Goal: Task Accomplishment & Management: Manage account settings

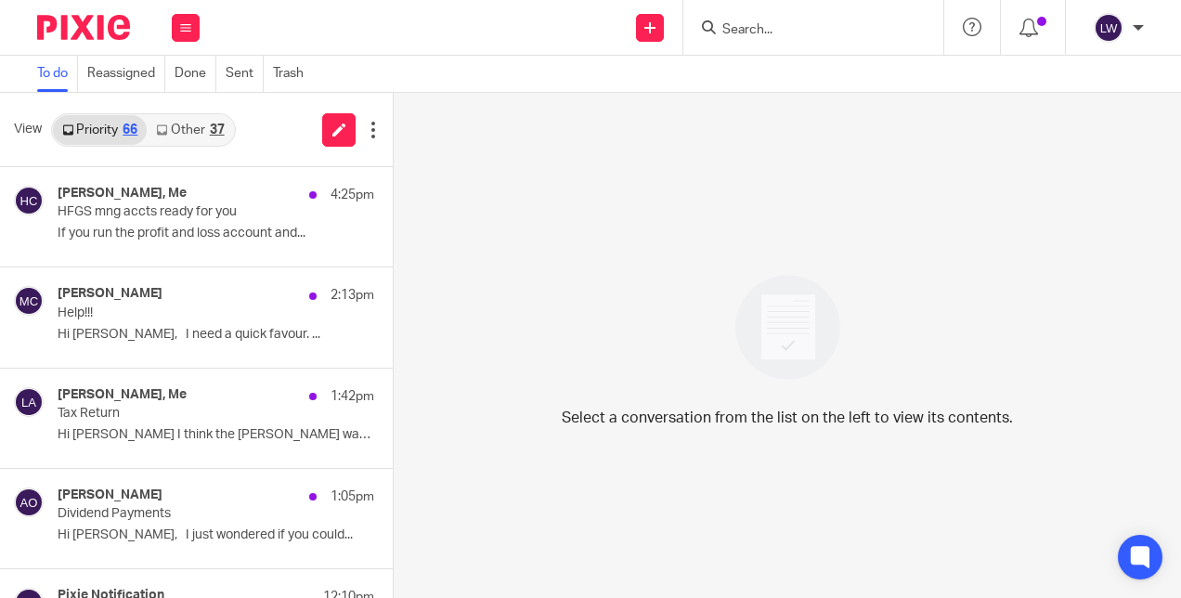
scroll to position [1007, 0]
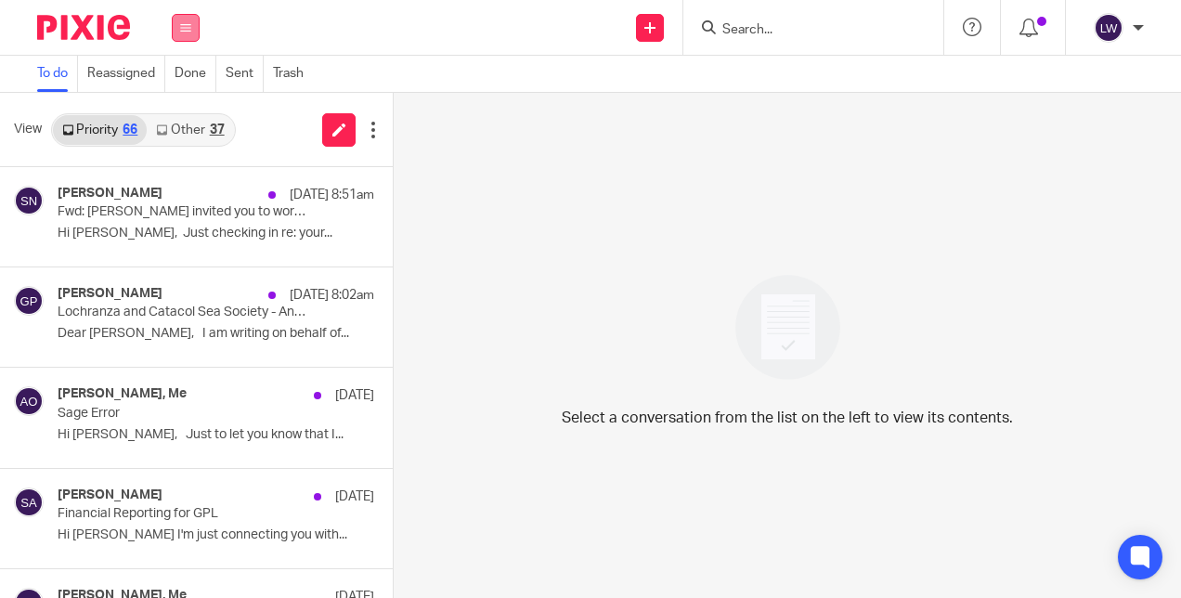
click at [186, 34] on button at bounding box center [186, 28] width 28 height 28
click at [180, 120] on link "Email" at bounding box center [177, 113] width 33 height 13
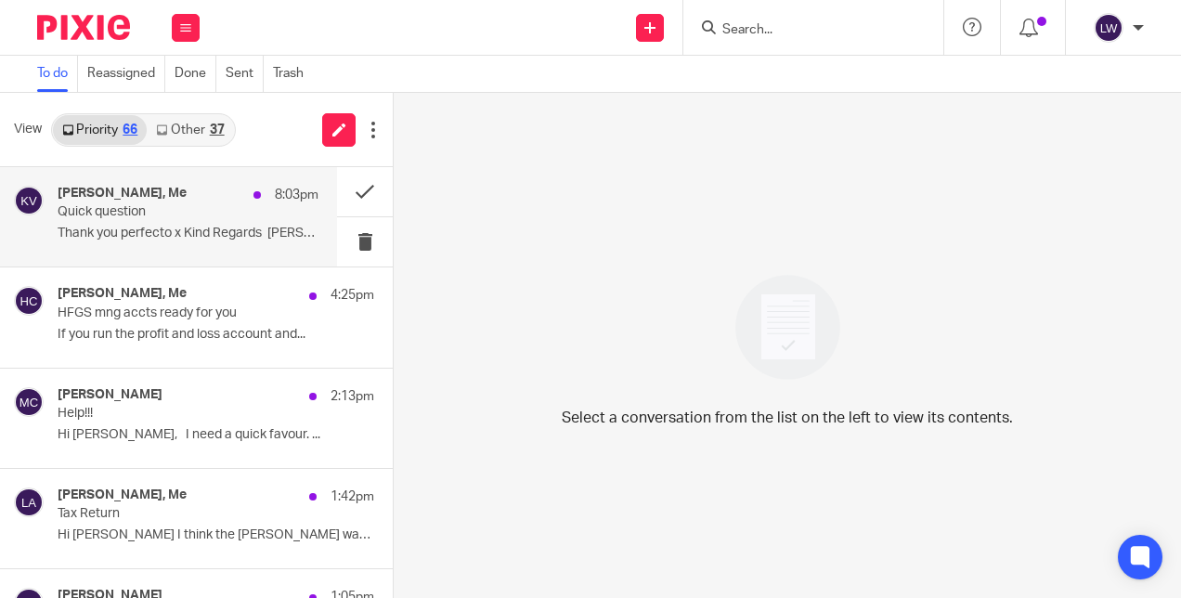
click at [75, 244] on div "[PERSON_NAME], Me 8:03pm Quick question Thank you perfecto x Kind Regards [PERS…" at bounding box center [188, 217] width 261 height 62
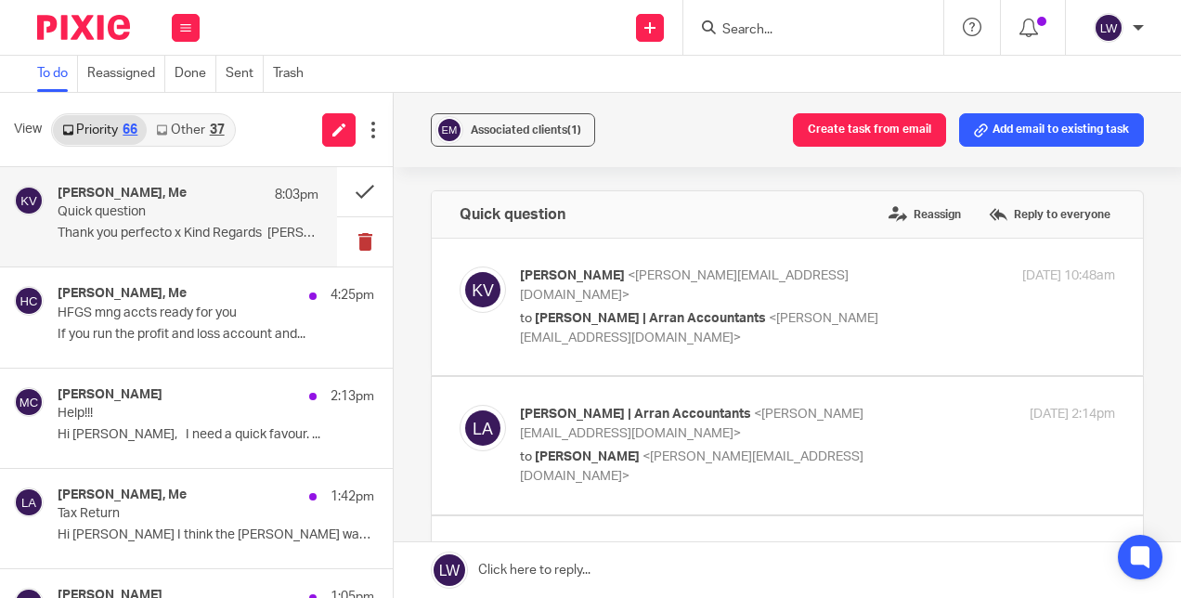
click at [340, 249] on button at bounding box center [365, 241] width 56 height 49
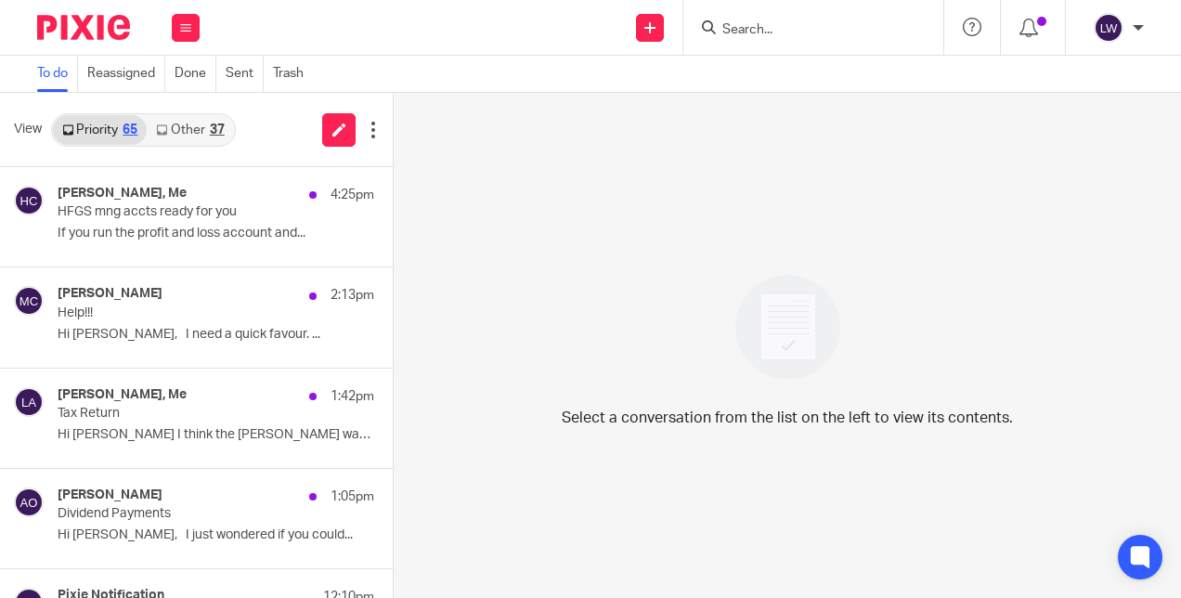
click at [188, 119] on link "Other 37" at bounding box center [190, 130] width 86 height 30
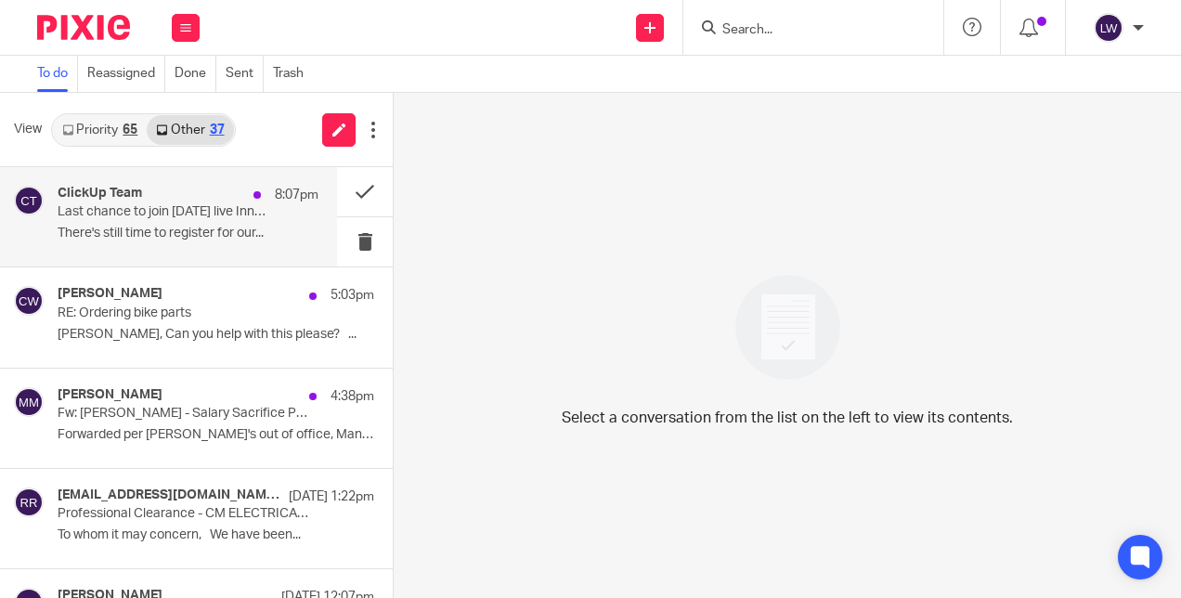
click at [164, 220] on p "Last chance to join [DATE] live Innovation Series 🚀" at bounding box center [162, 212] width 209 height 16
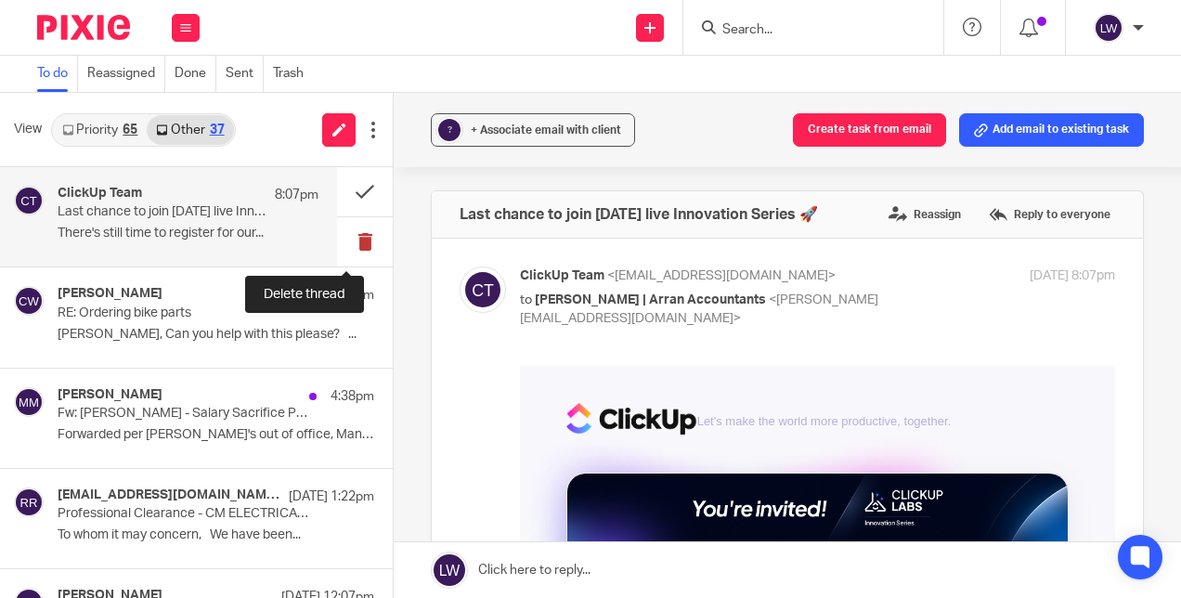
click at [344, 242] on button at bounding box center [365, 241] width 56 height 49
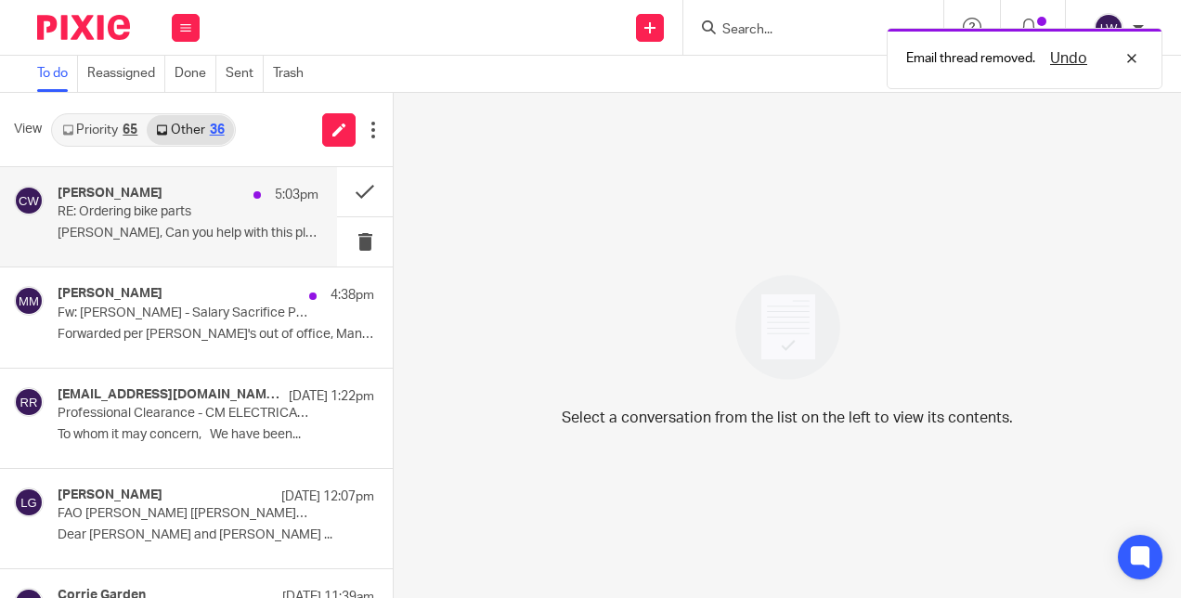
click at [195, 232] on p "[PERSON_NAME], Can you help with this please? ..." at bounding box center [188, 234] width 261 height 16
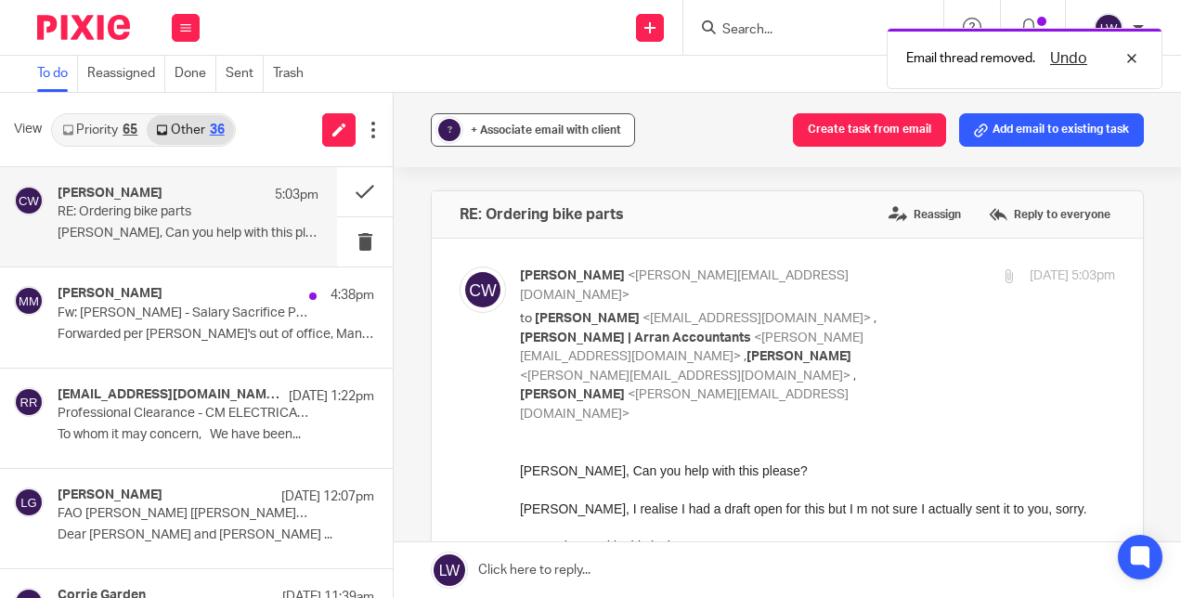
click at [529, 136] on div "+ Associate email with client" at bounding box center [546, 130] width 150 height 19
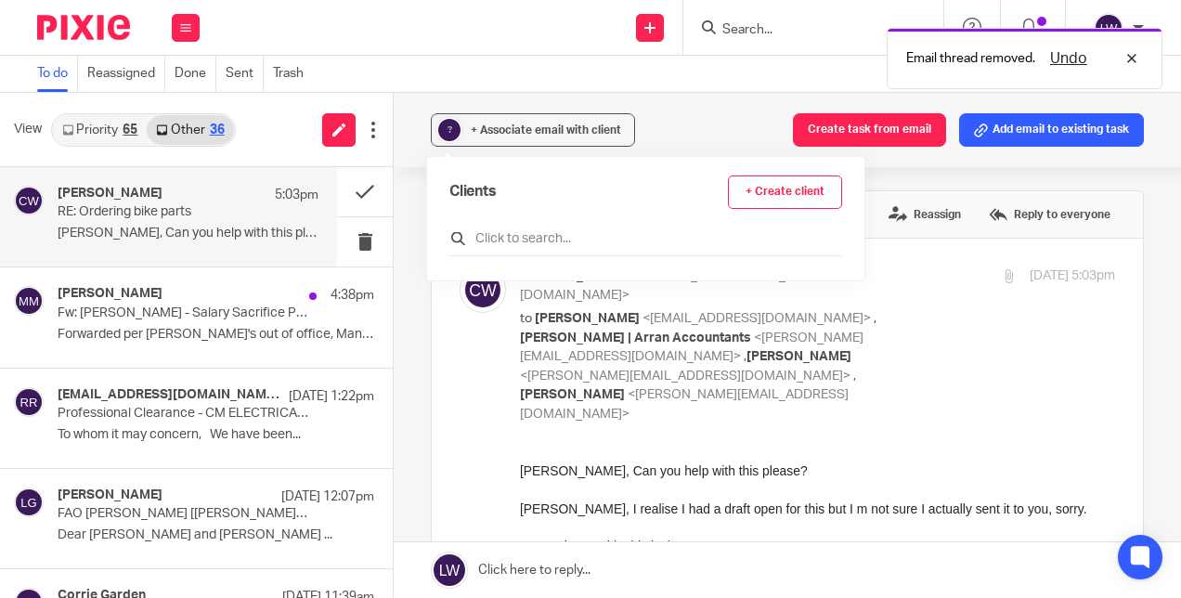
click at [508, 231] on input "text" at bounding box center [646, 238] width 393 height 19
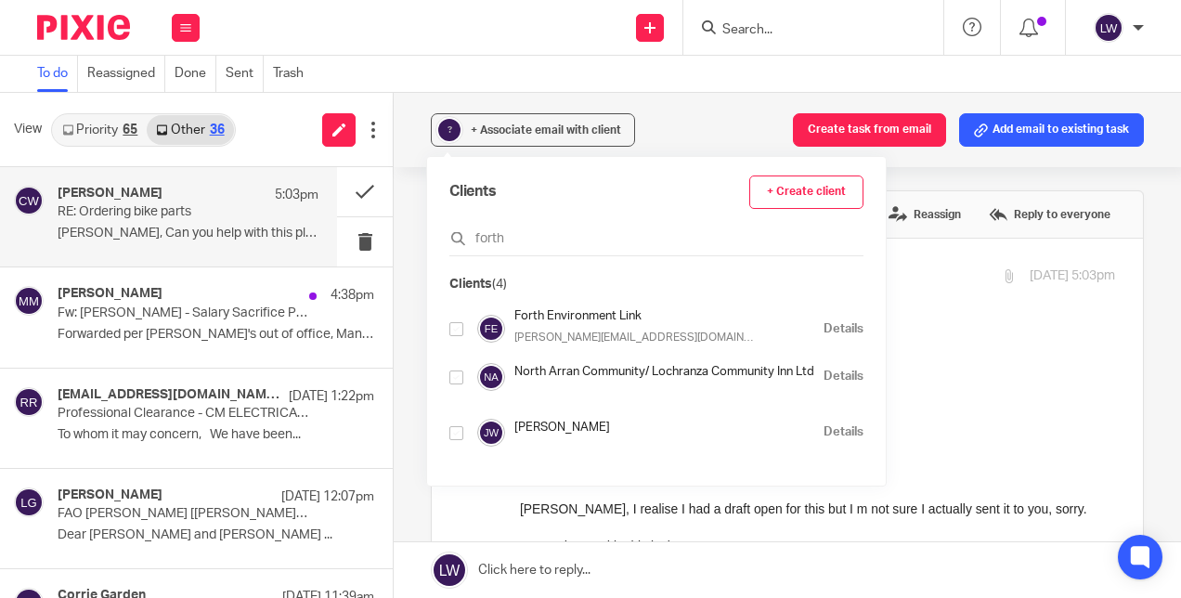
type input "forth"
click at [461, 333] on input "checkbox" at bounding box center [457, 329] width 14 height 14
checkbox input "true"
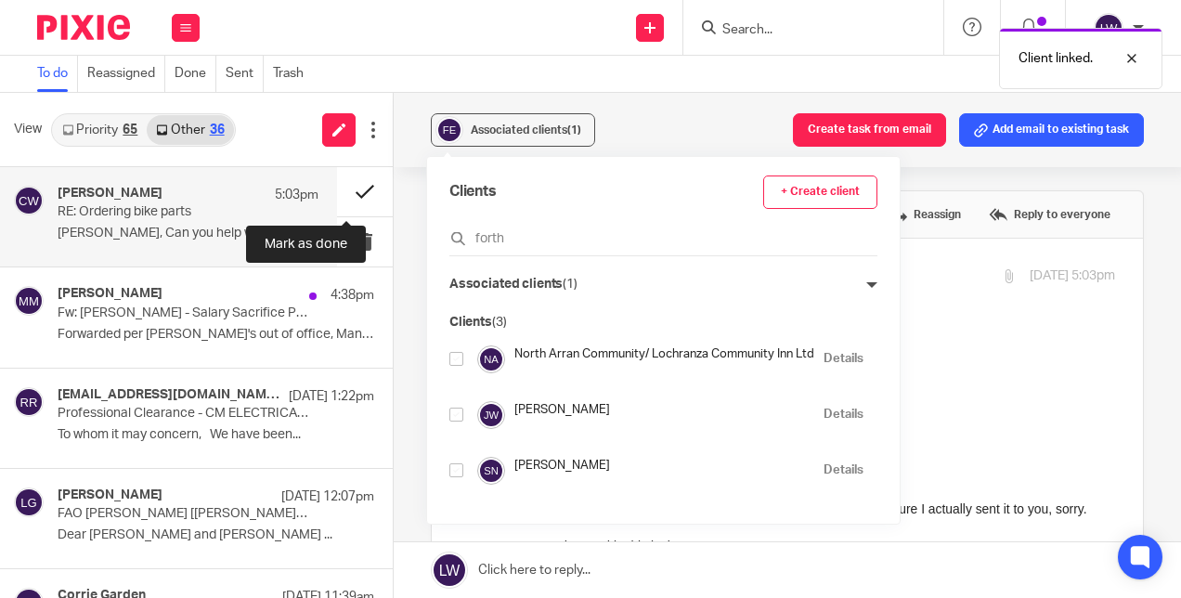
click at [350, 191] on button at bounding box center [365, 191] width 56 height 49
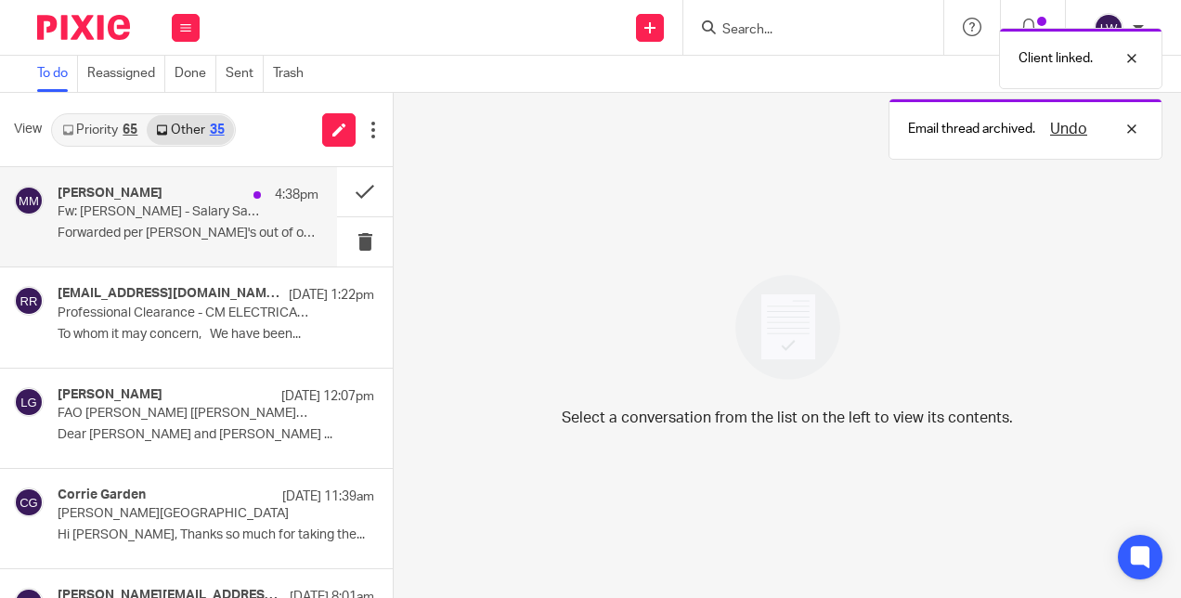
click at [195, 241] on p "Forwarded per [PERSON_NAME]'s out of office, Many..." at bounding box center [188, 234] width 261 height 16
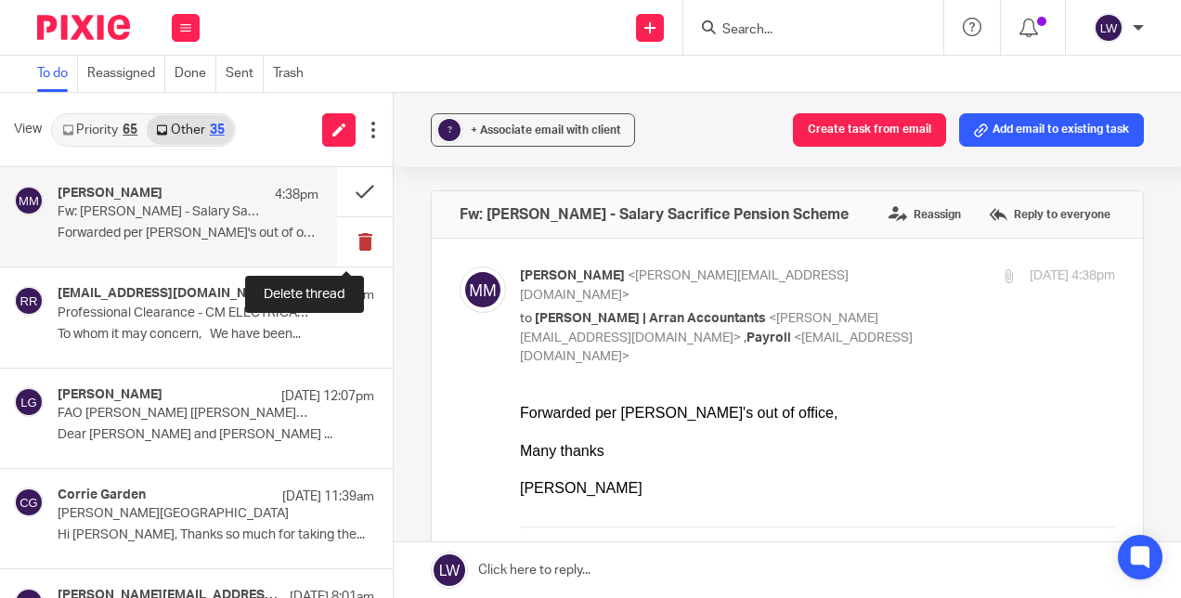
click at [347, 234] on button at bounding box center [365, 241] width 56 height 49
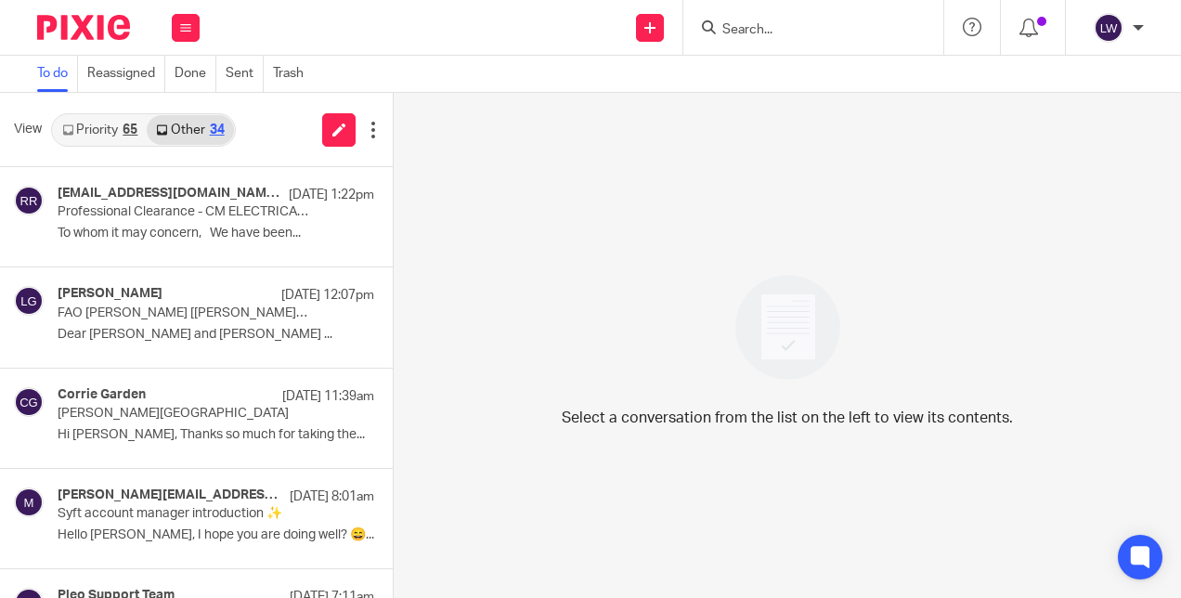
click at [110, 125] on link "Priority 65" at bounding box center [100, 130] width 94 height 30
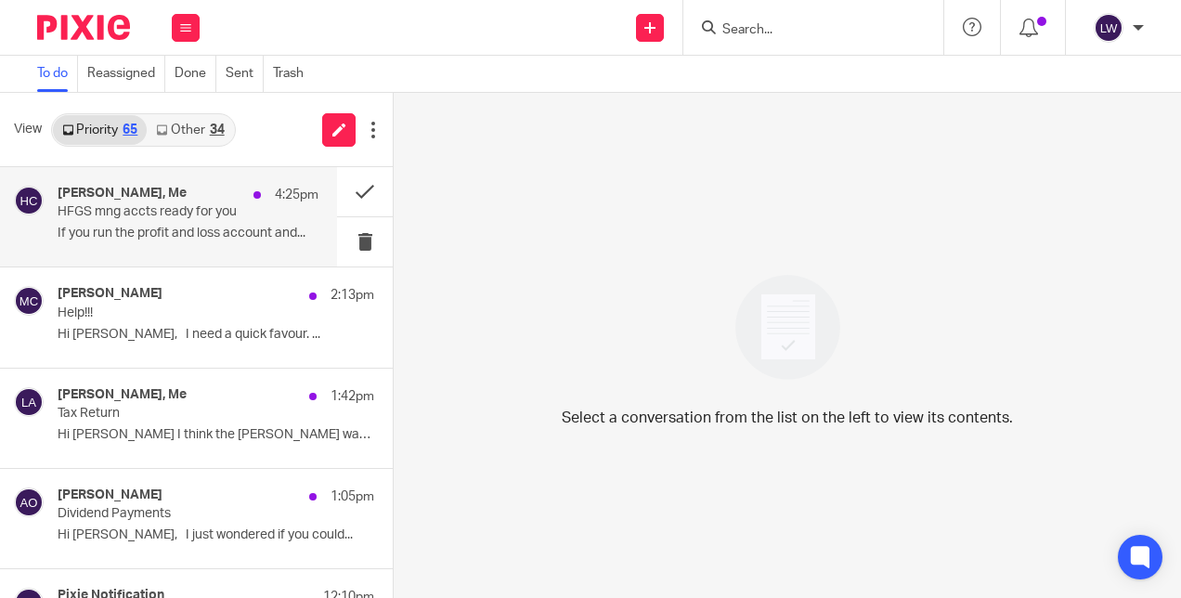
click at [154, 232] on p "If you run the profit and loss account and..." at bounding box center [188, 234] width 261 height 16
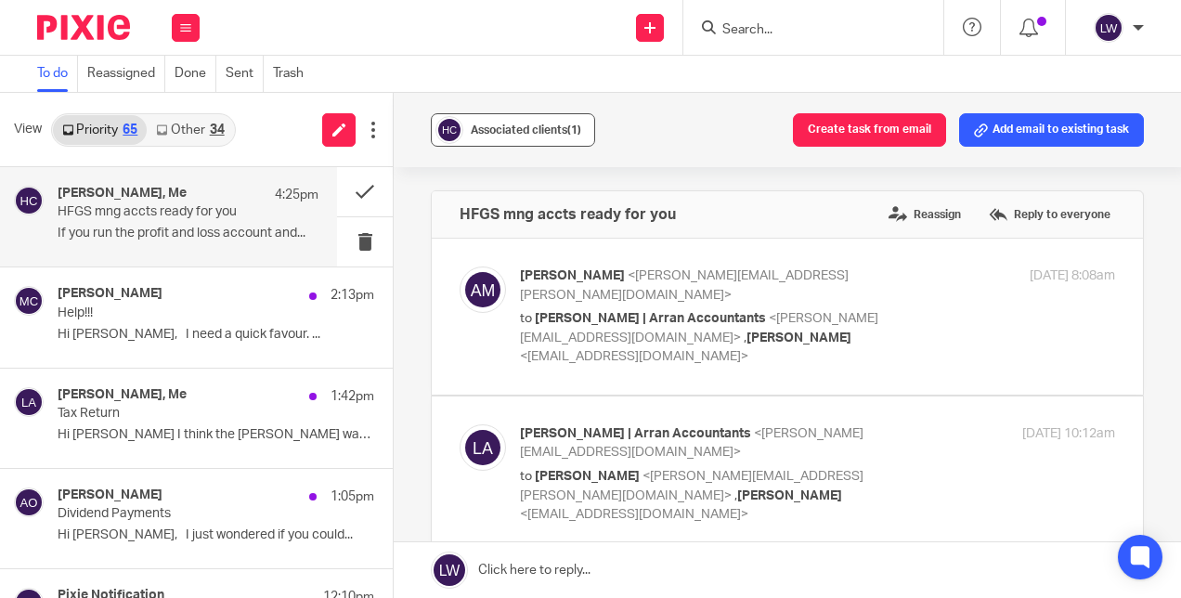
click at [486, 128] on span "Associated clients (1)" at bounding box center [526, 129] width 111 height 11
click at [349, 191] on button at bounding box center [365, 191] width 56 height 49
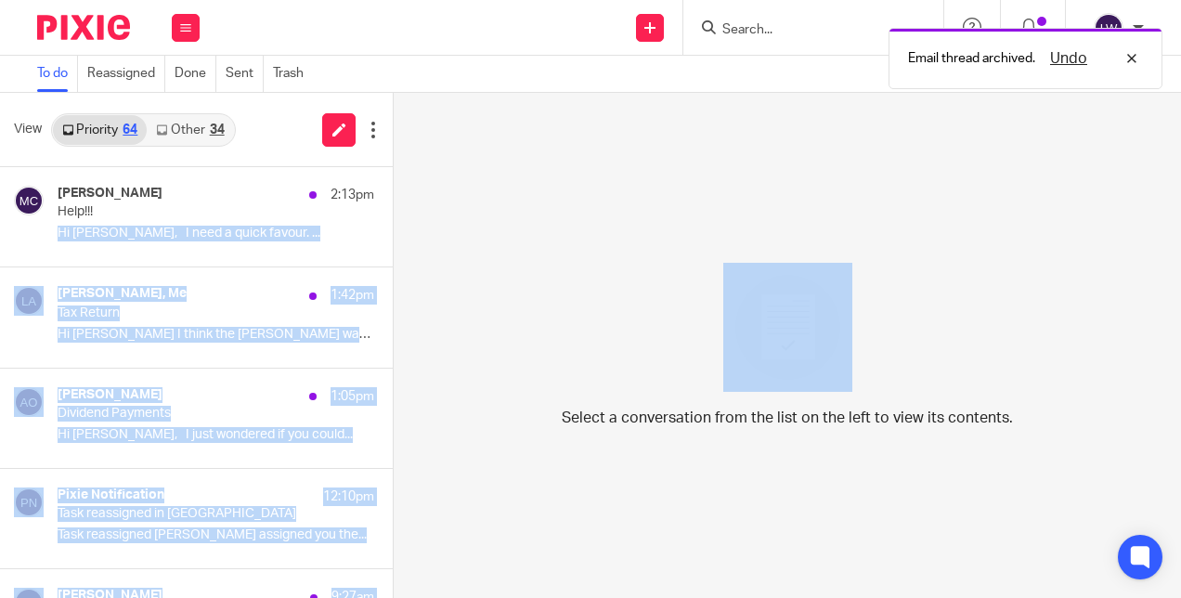
drag, startPoint x: 388, startPoint y: 211, endPoint x: 395, endPoint y: 277, distance: 66.3
click at [395, 277] on div "View Priority 64 Other 34 [PERSON_NAME] 2:13pm Help!!! Hi [PERSON_NAME], I need…" at bounding box center [590, 345] width 1181 height 505
drag, startPoint x: 395, startPoint y: 277, endPoint x: 466, endPoint y: 288, distance: 72.4
click at [466, 288] on div "Select a conversation from the list on the left to view its contents." at bounding box center [788, 345] width 788 height 505
click at [487, 304] on div "Select a conversation from the list on the left to view its contents." at bounding box center [788, 345] width 788 height 505
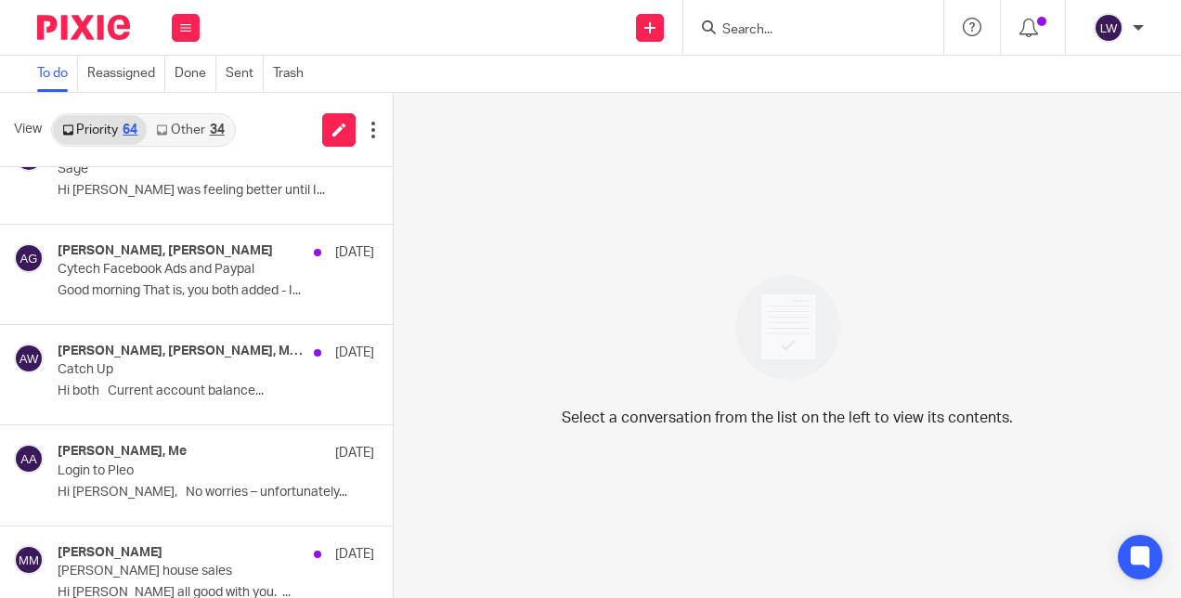
scroll to position [1211, 0]
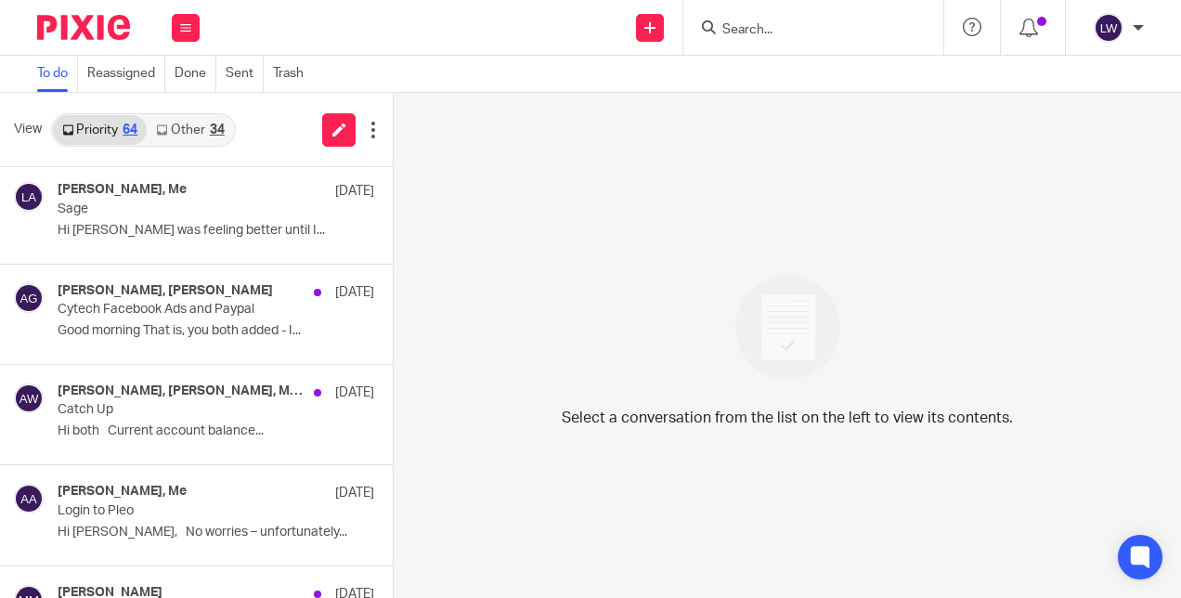
click at [194, 129] on link "Other 34" at bounding box center [190, 130] width 86 height 30
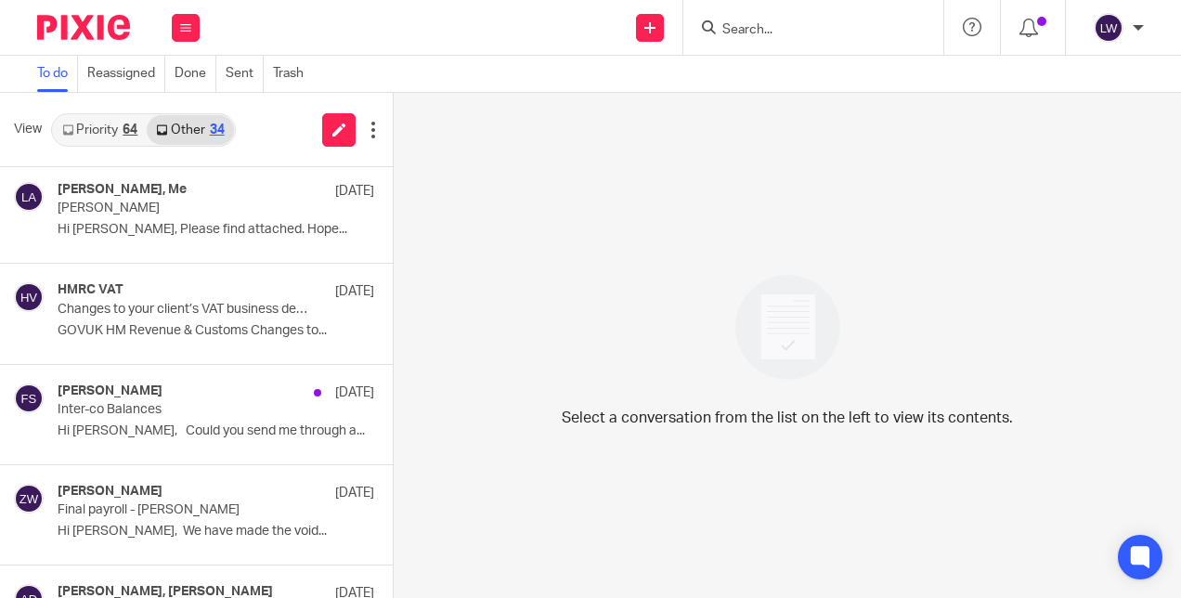
scroll to position [812, 0]
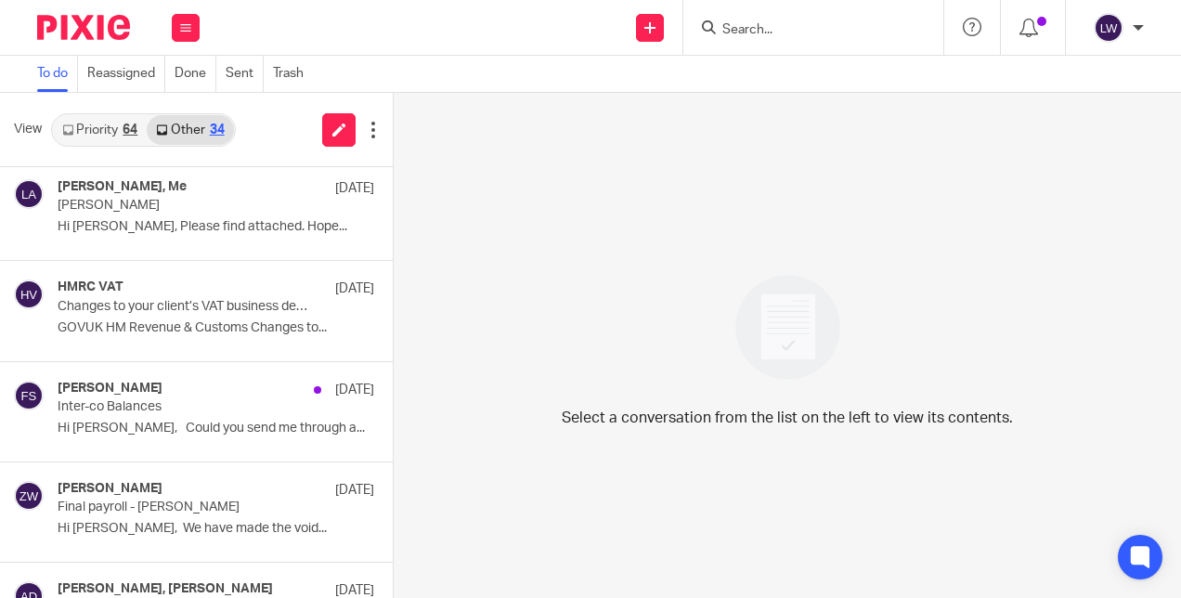
click at [111, 124] on link "Priority 64" at bounding box center [100, 130] width 94 height 30
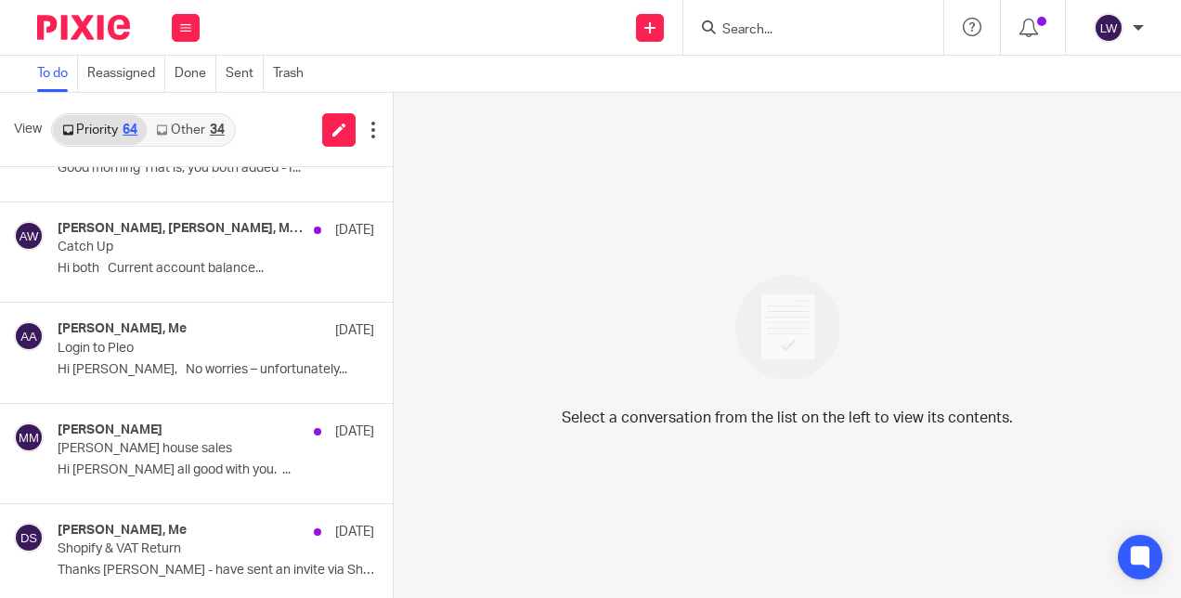
scroll to position [1428, 0]
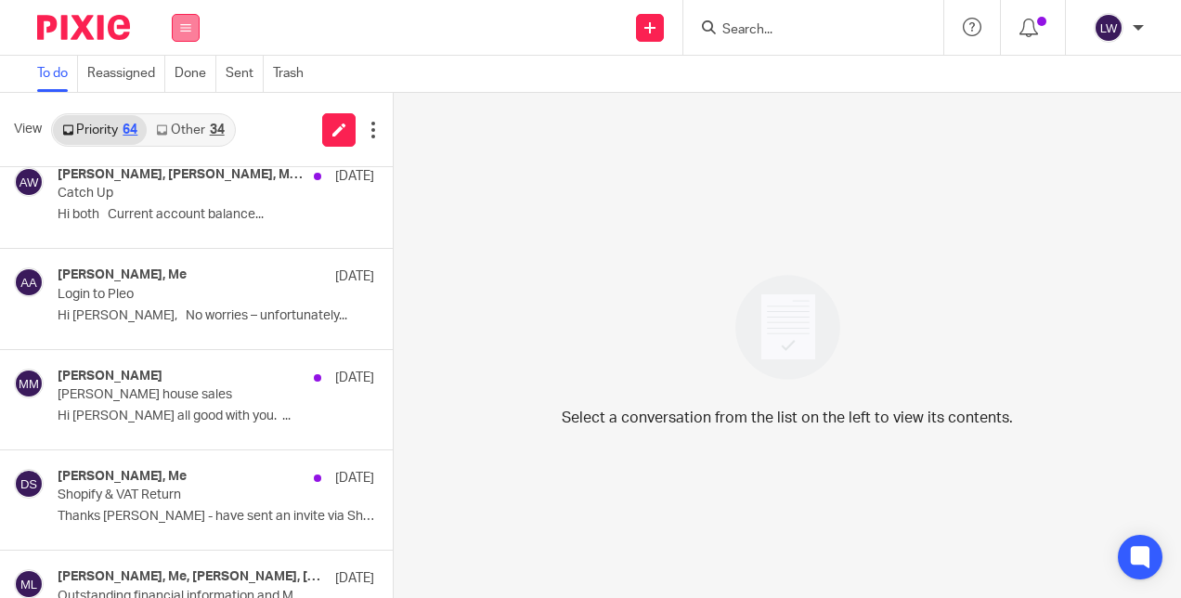
click at [179, 27] on button at bounding box center [186, 28] width 28 height 28
click at [186, 110] on link "Email" at bounding box center [177, 113] width 33 height 13
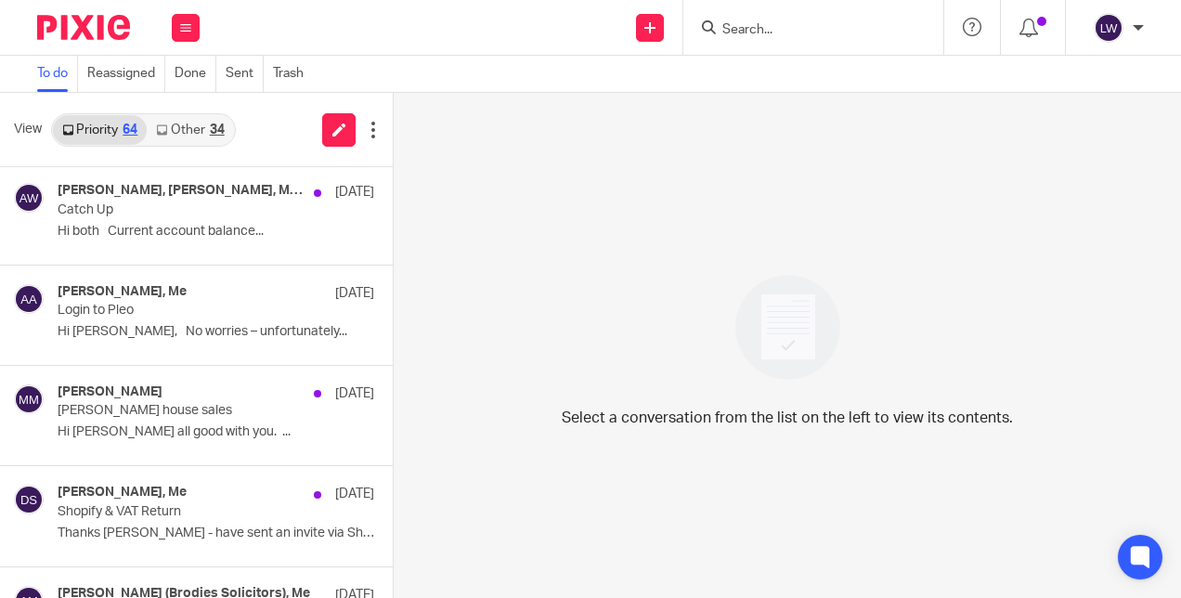
scroll to position [1575, 0]
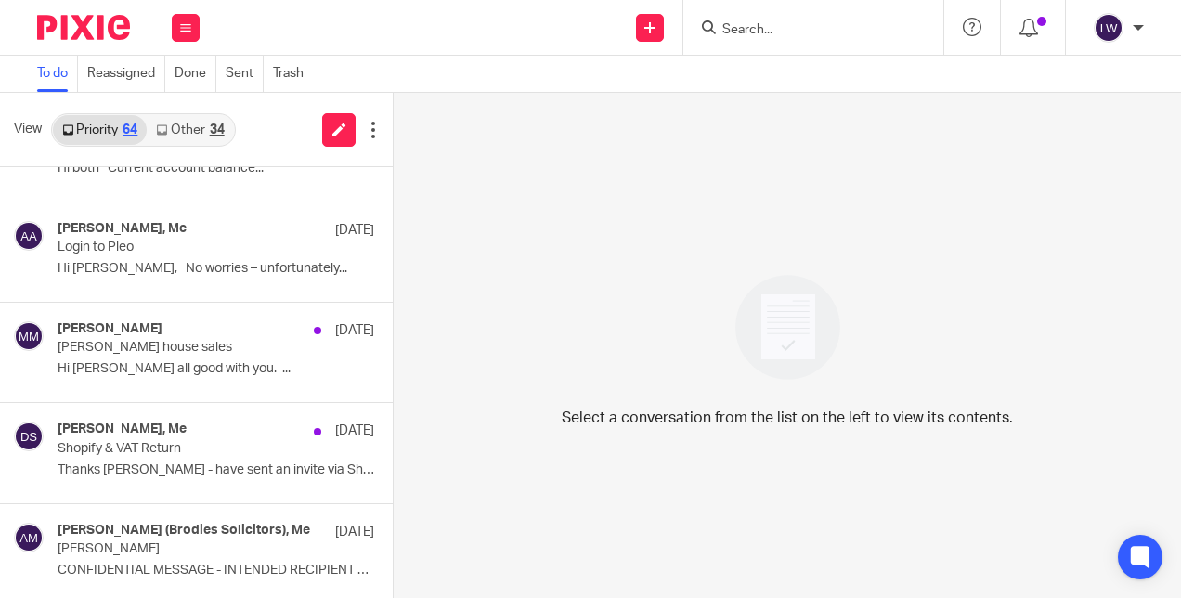
click at [186, 129] on link "Other 34" at bounding box center [190, 130] width 86 height 30
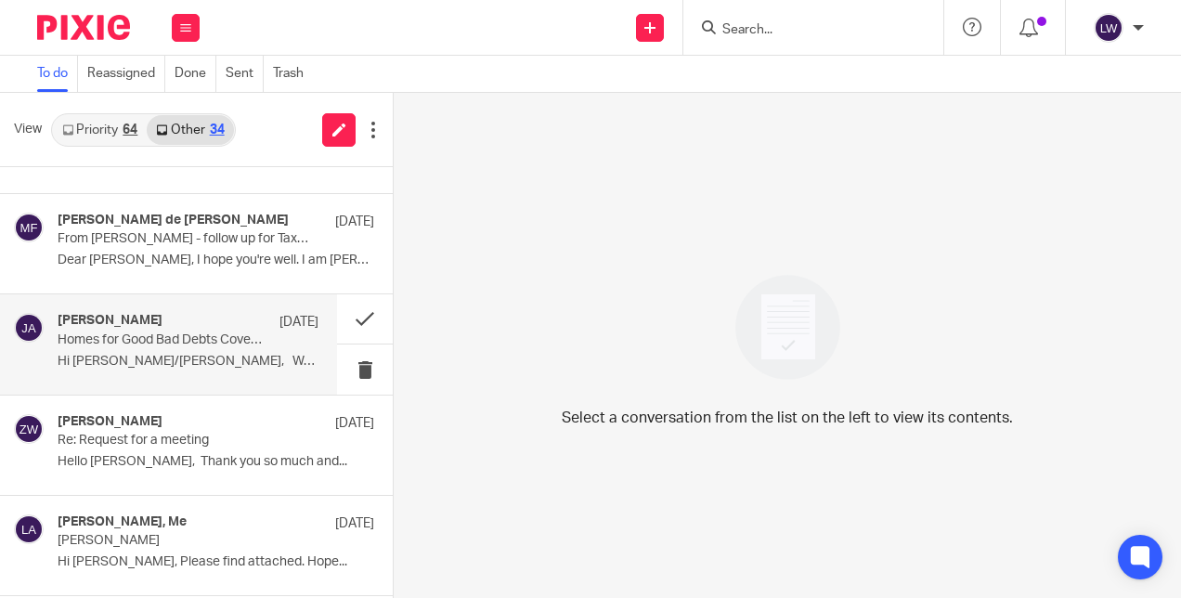
scroll to position [775, 0]
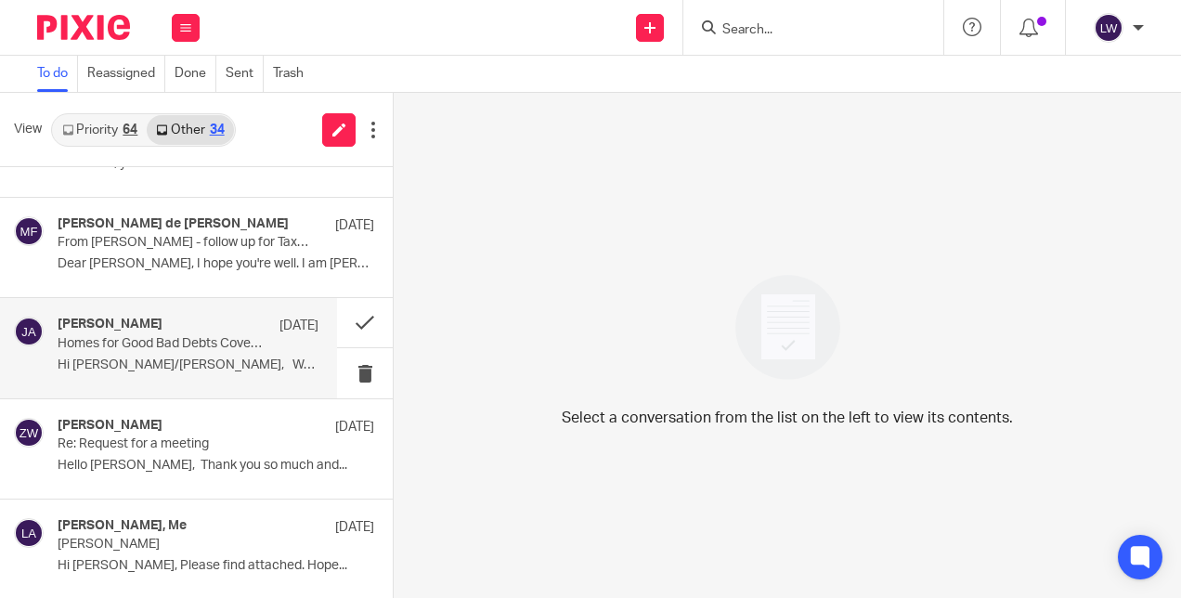
click at [156, 342] on p "Homes for Good Bad Debts Covenant" at bounding box center [162, 344] width 209 height 16
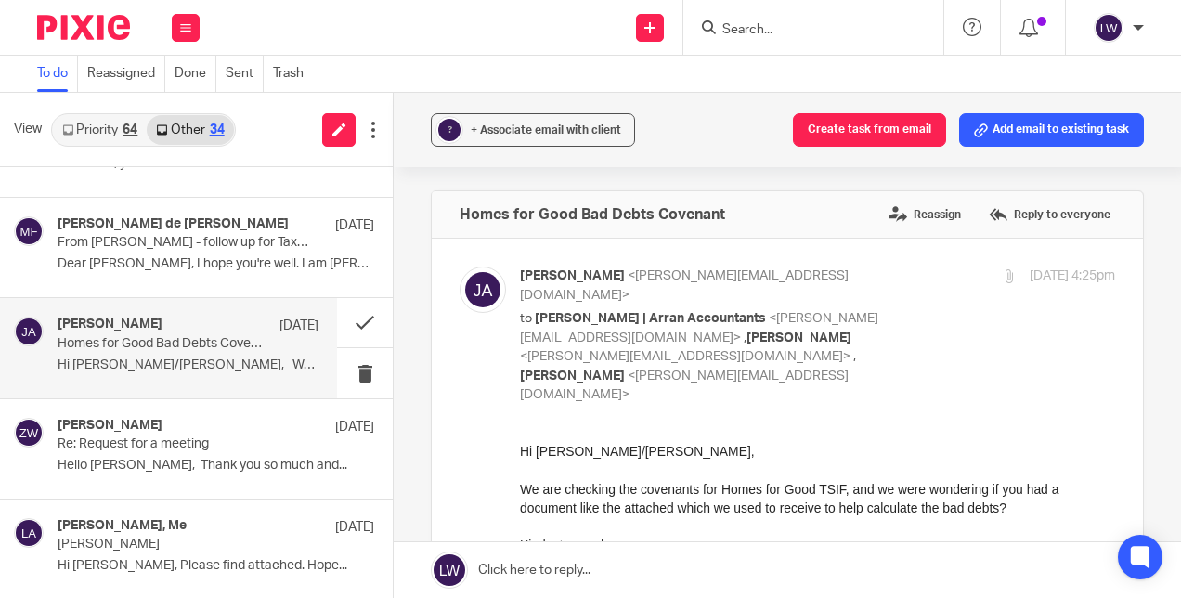
scroll to position [0, 0]
click at [526, 125] on span "+ Associate email with client" at bounding box center [546, 129] width 150 height 11
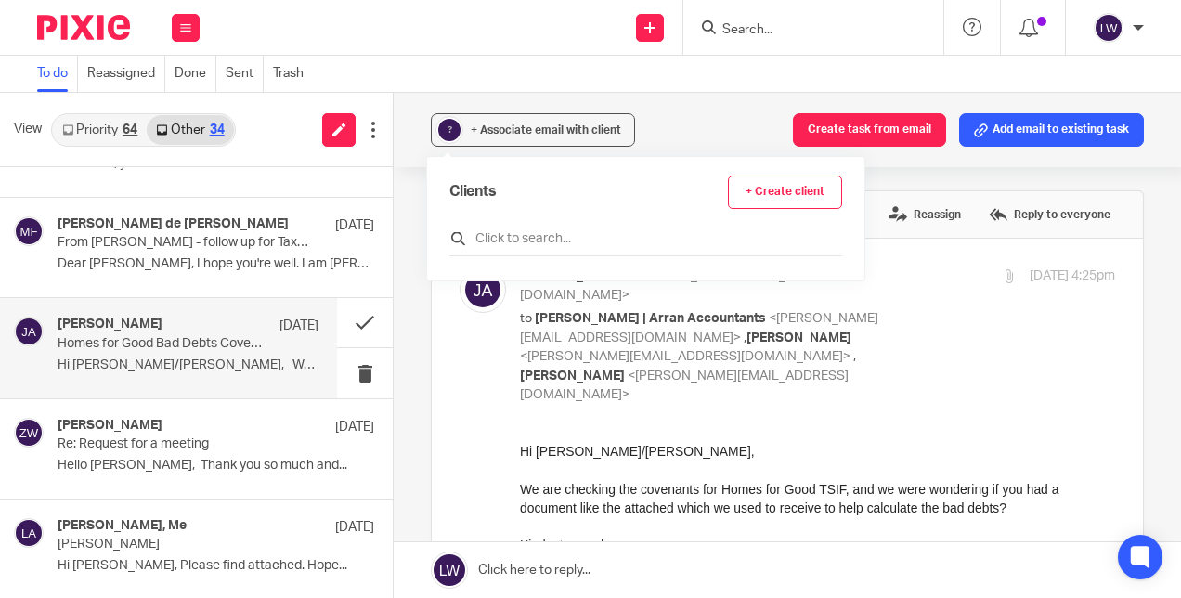
click at [505, 232] on input "text" at bounding box center [646, 238] width 393 height 19
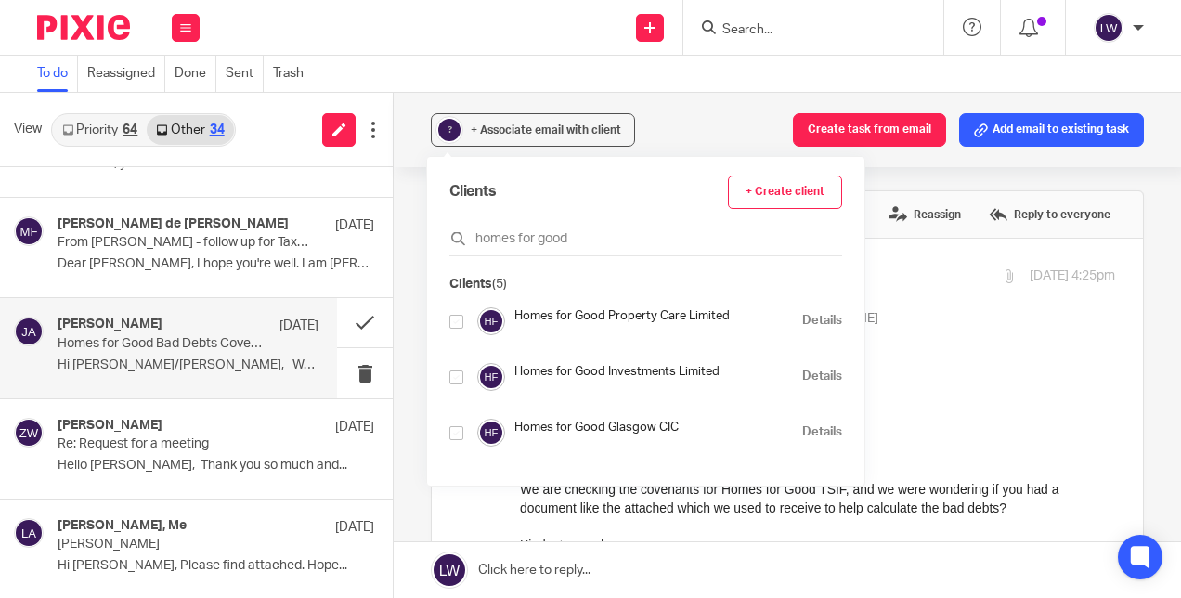
type input "homes for good"
click at [450, 437] on input "checkbox" at bounding box center [457, 433] width 14 height 14
checkbox input "true"
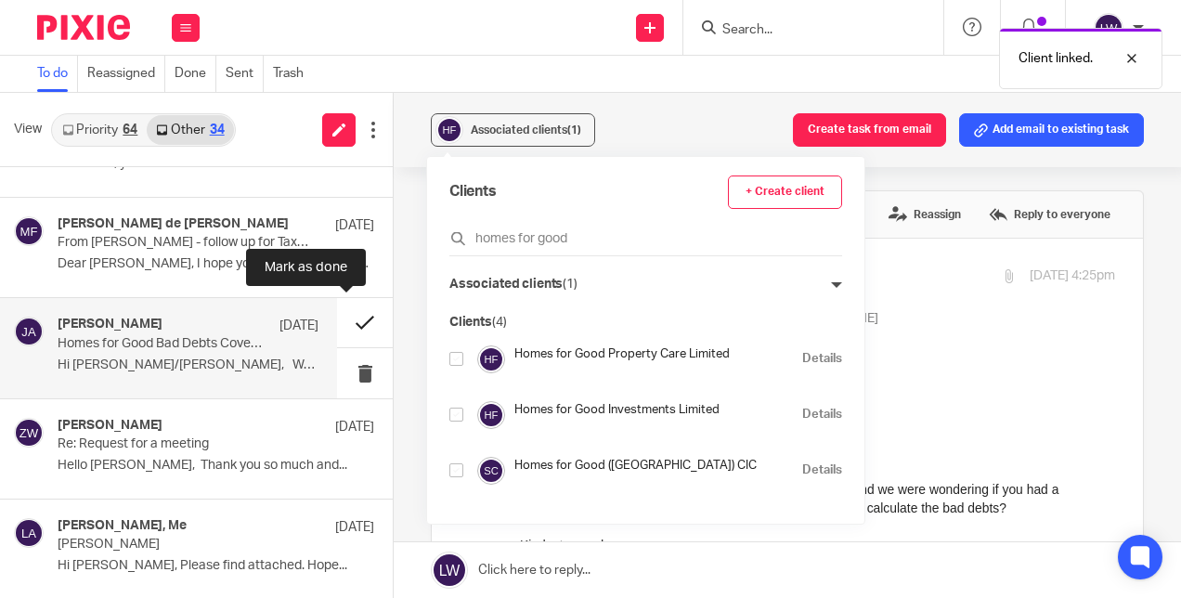
click at [345, 315] on button at bounding box center [365, 322] width 56 height 49
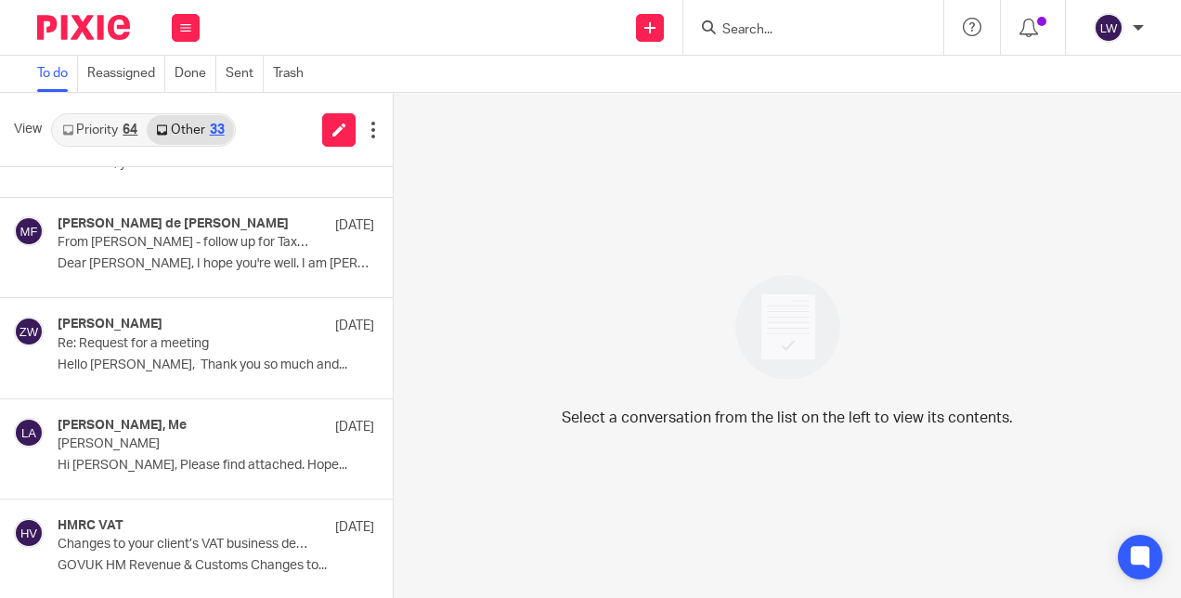
click at [108, 129] on link "Priority 64" at bounding box center [100, 130] width 94 height 30
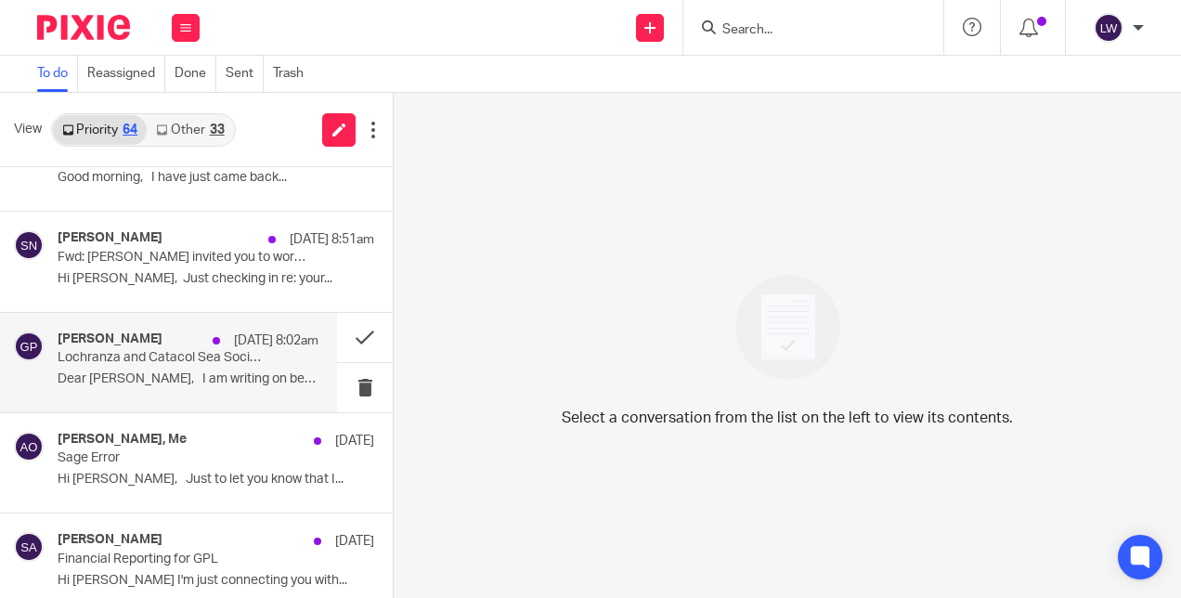
scroll to position [852, 0]
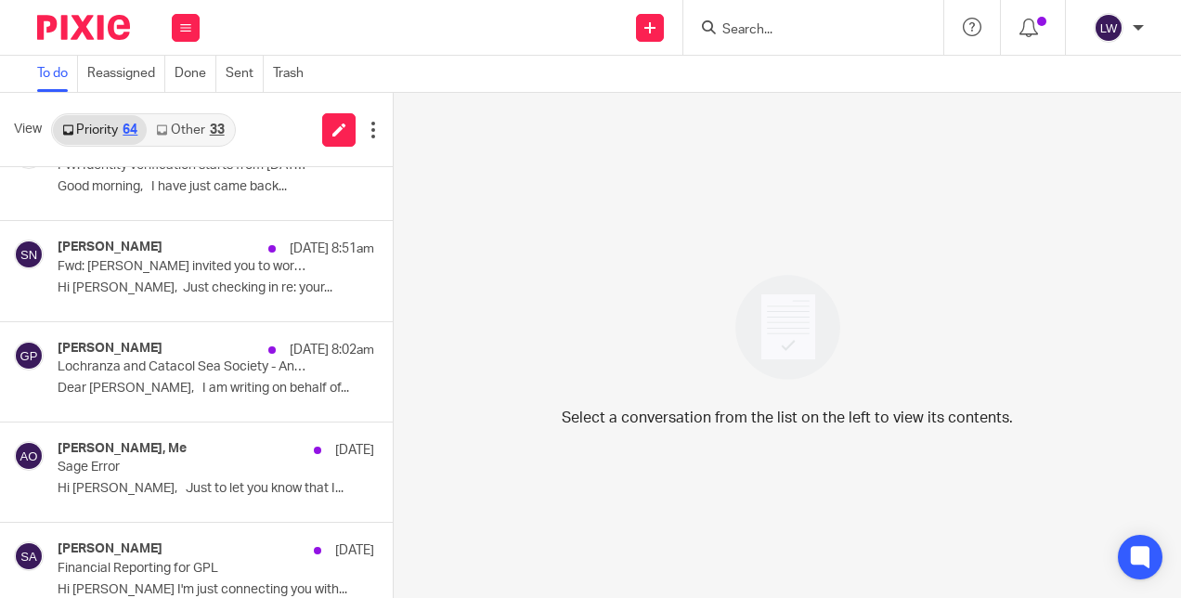
click at [197, 126] on link "Other 33" at bounding box center [190, 130] width 86 height 30
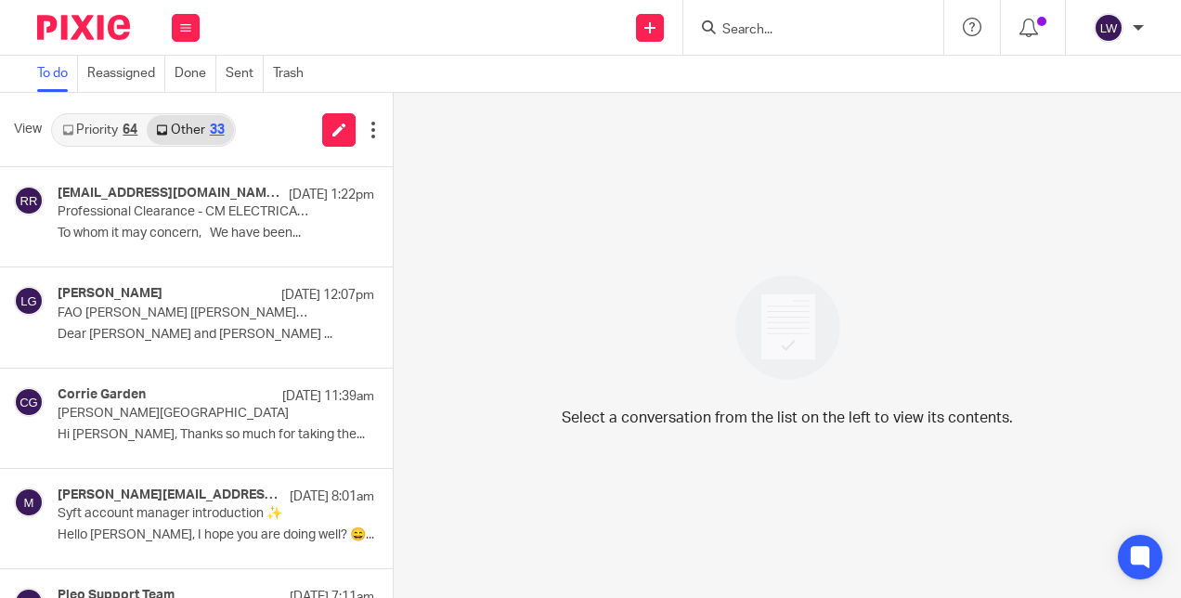
click at [103, 128] on link "Priority 64" at bounding box center [100, 130] width 94 height 30
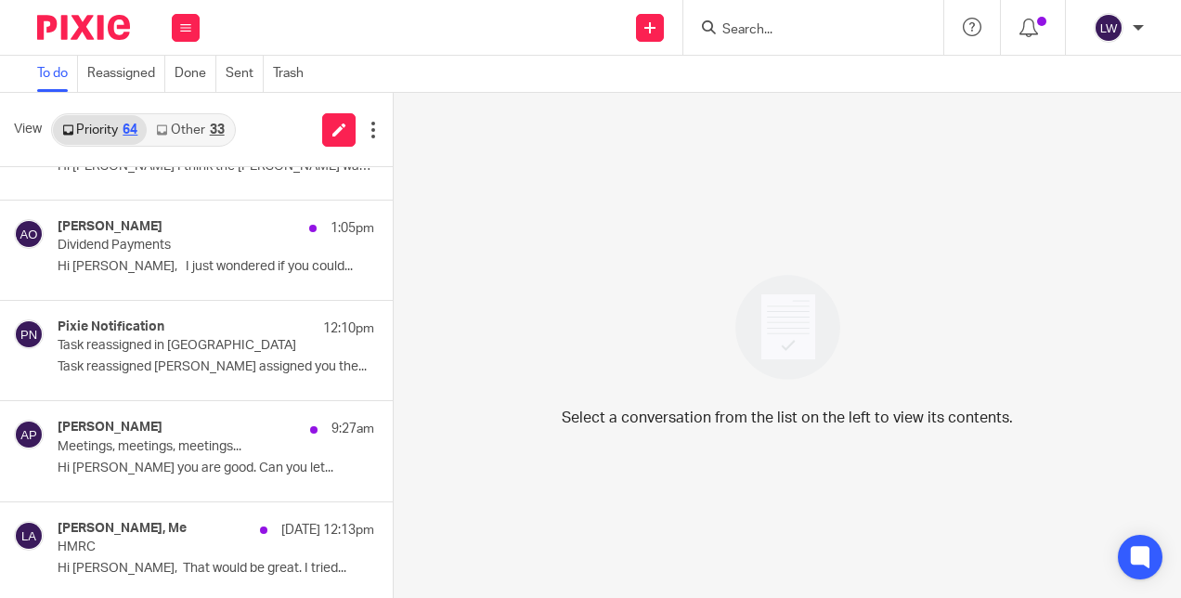
scroll to position [279, 0]
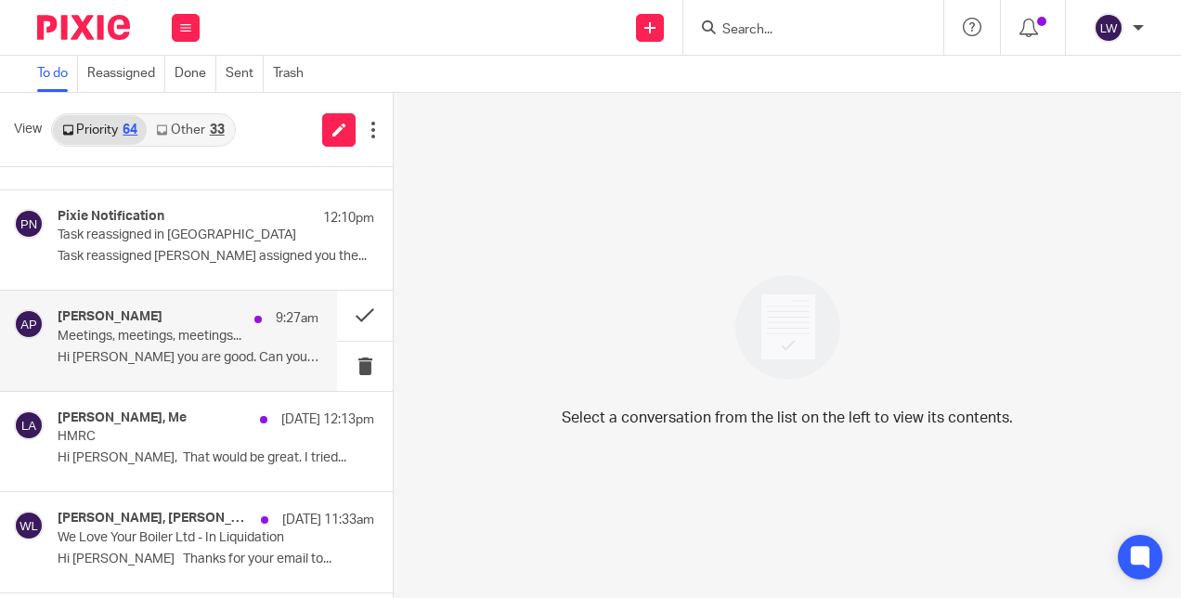
click at [126, 341] on p "Meetings, meetings, meetings..." at bounding box center [162, 337] width 209 height 16
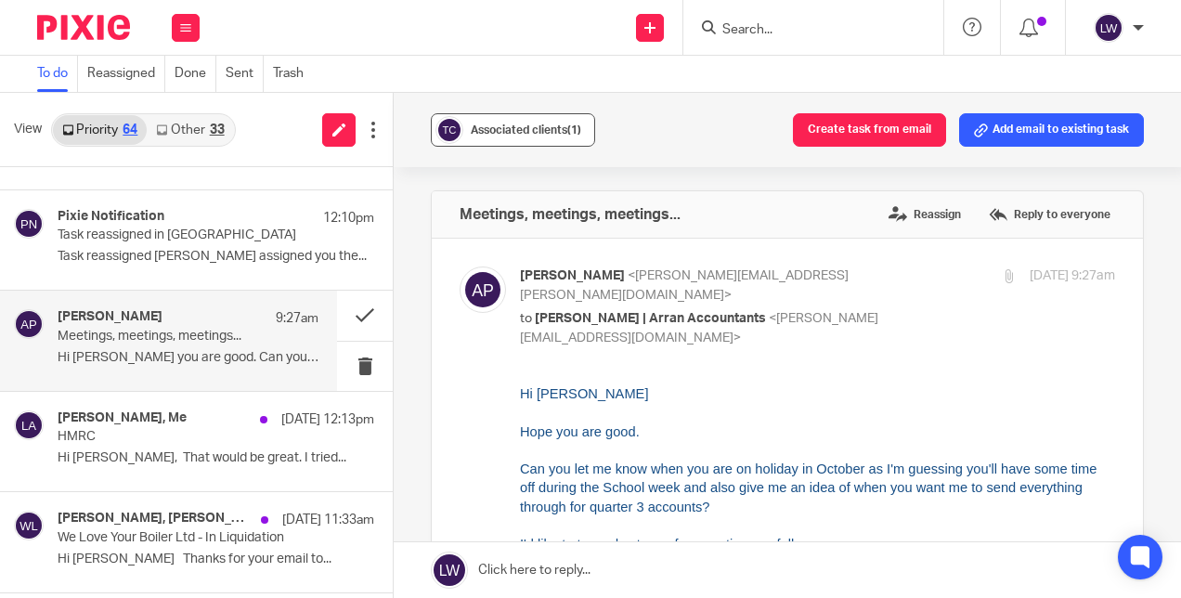
scroll to position [0, 0]
click at [342, 311] on button at bounding box center [365, 315] width 56 height 49
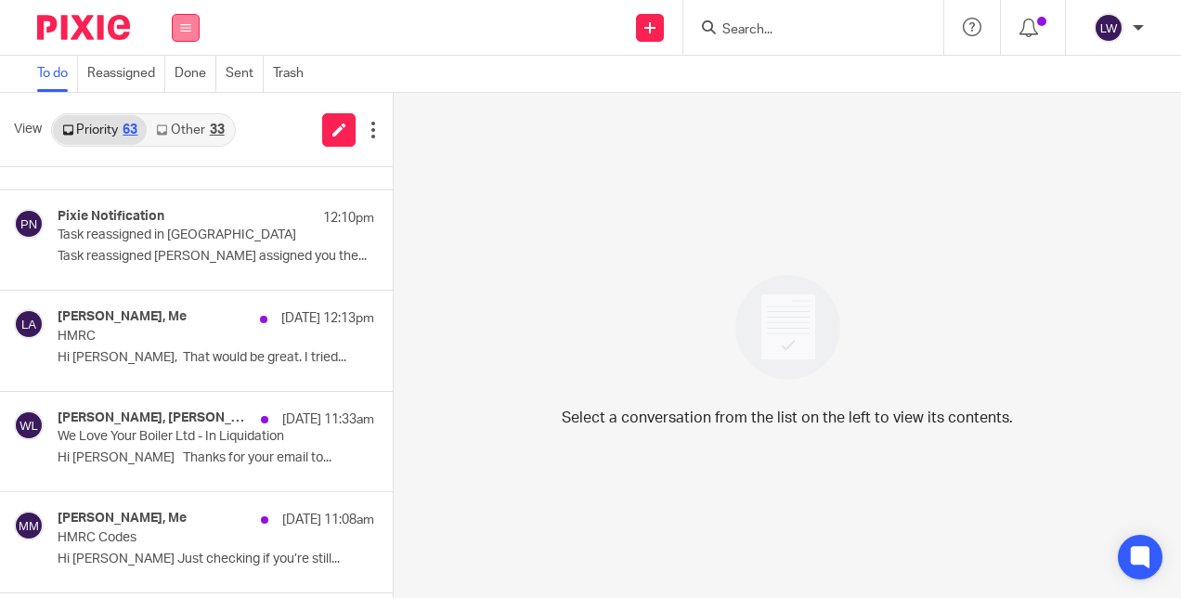
click at [182, 23] on icon at bounding box center [185, 27] width 11 height 11
click at [174, 109] on link "Email" at bounding box center [177, 113] width 33 height 13
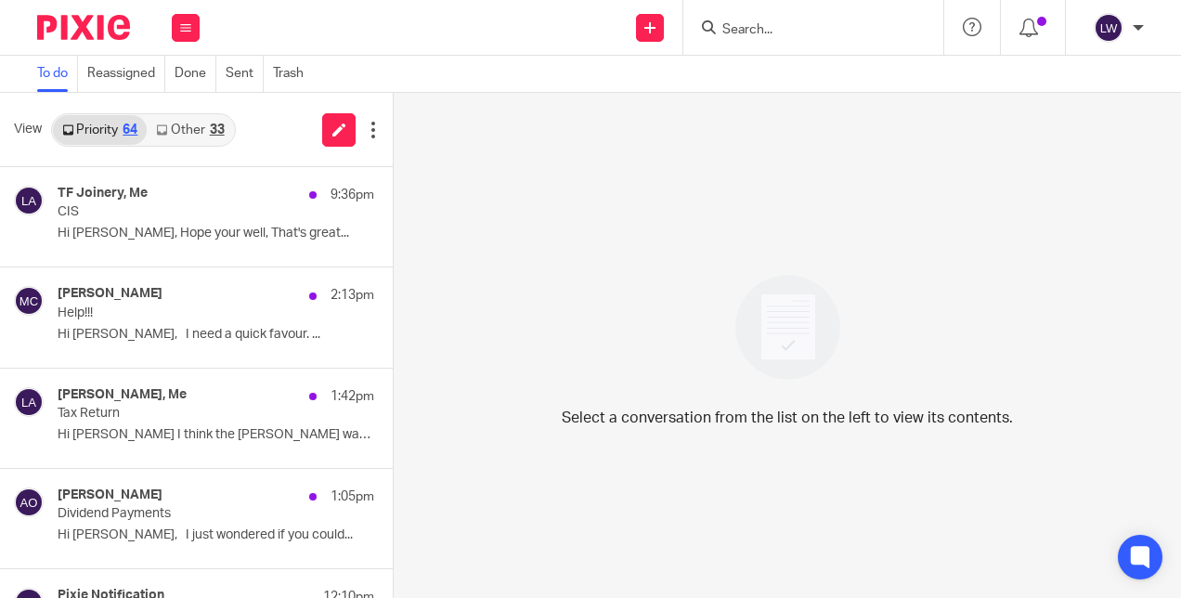
click at [189, 132] on link "Other 33" at bounding box center [190, 130] width 86 height 30
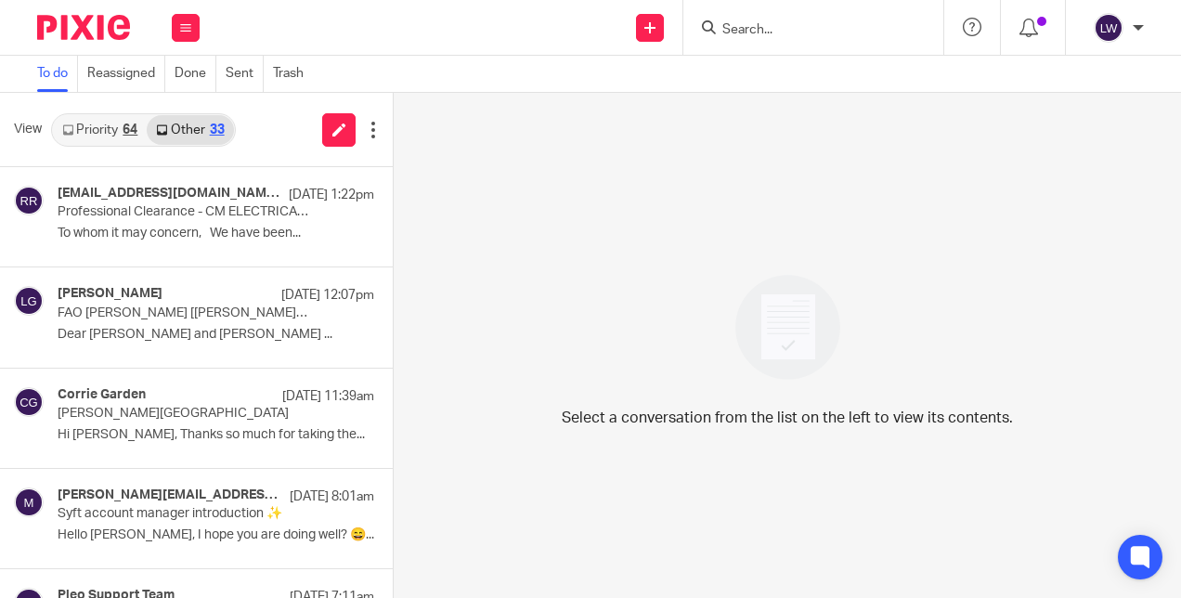
click at [93, 132] on link "Priority 64" at bounding box center [100, 130] width 94 height 30
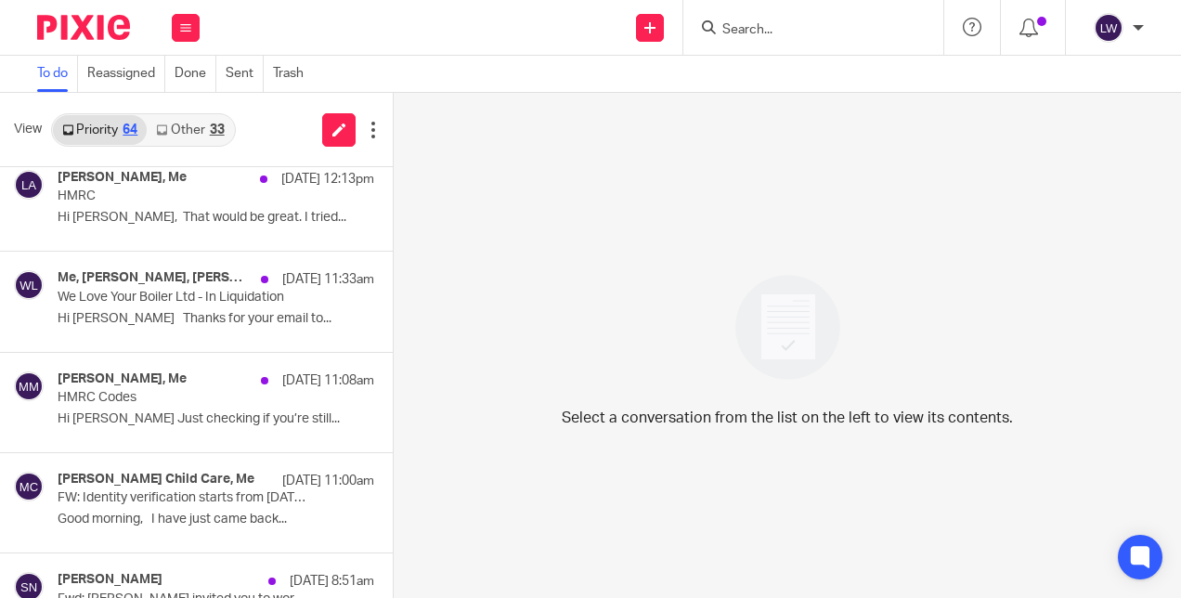
scroll to position [523, 0]
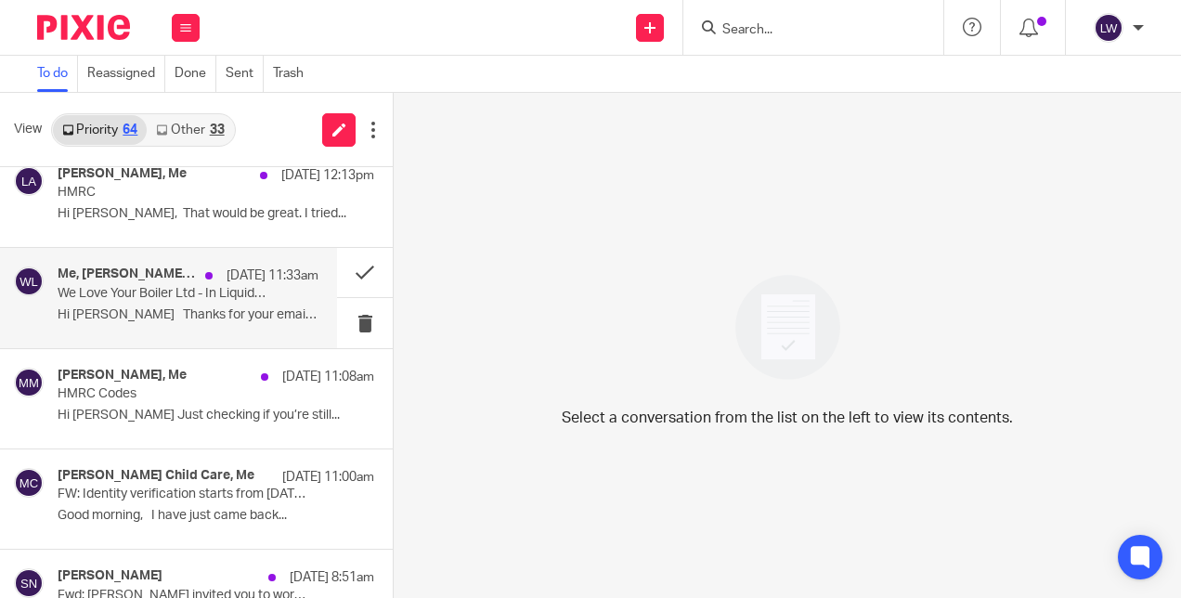
click at [80, 307] on p "Hi [PERSON_NAME] Thanks for your email to..." at bounding box center [188, 315] width 261 height 16
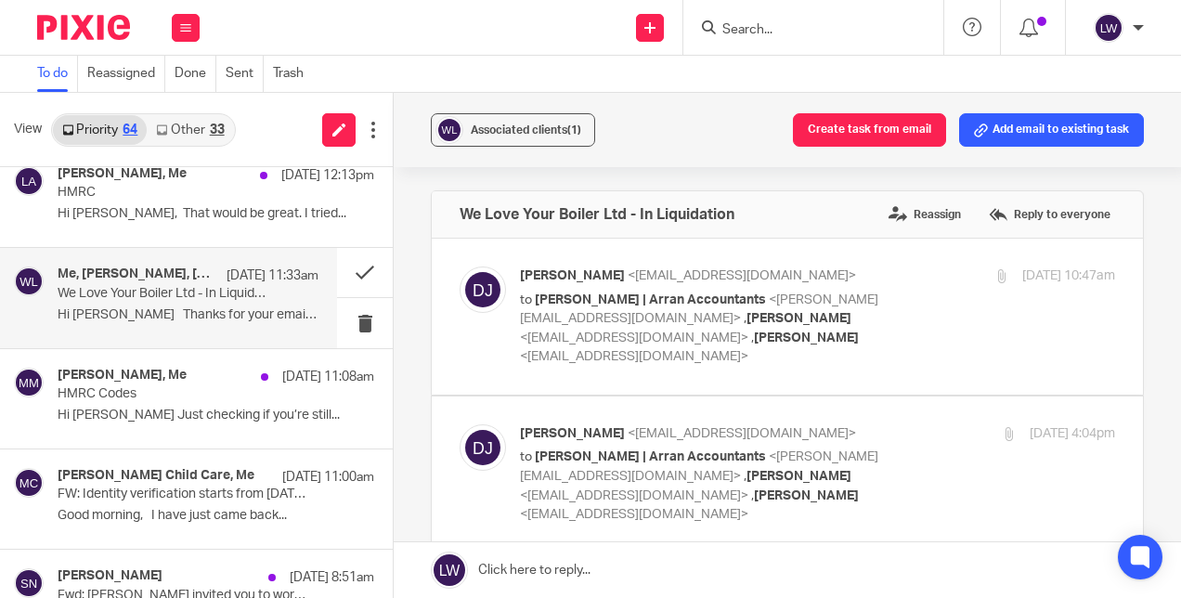
scroll to position [0, 0]
click at [484, 130] on span "Associated clients (1)" at bounding box center [526, 129] width 111 height 11
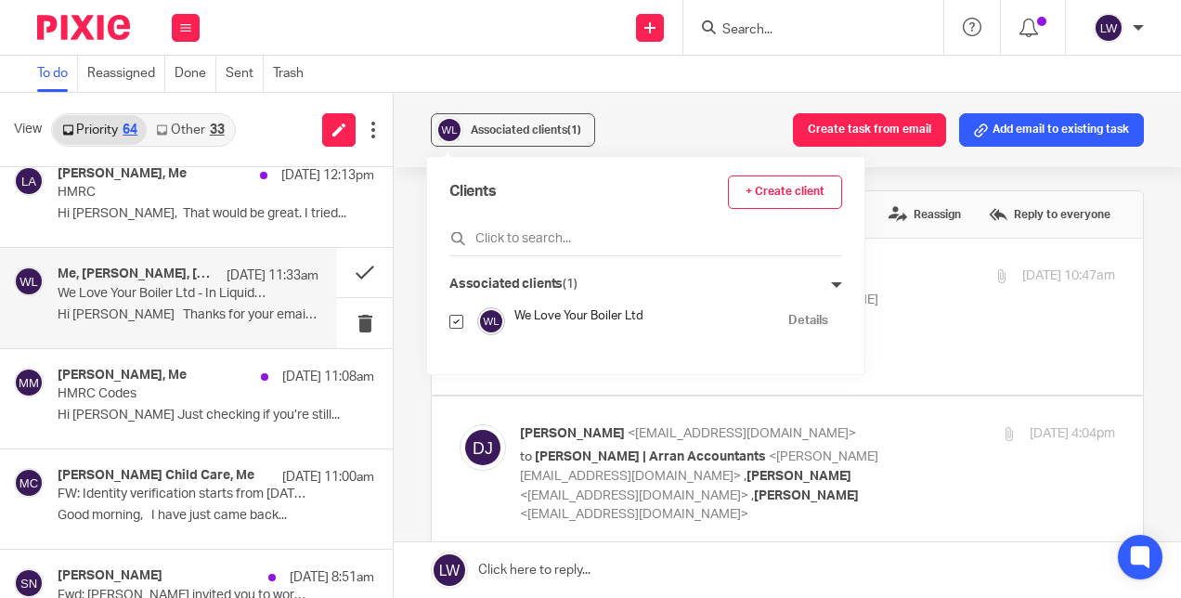
click at [625, 137] on div "Associated clients (1) Create task from email Add email to existing task" at bounding box center [788, 130] width 788 height 74
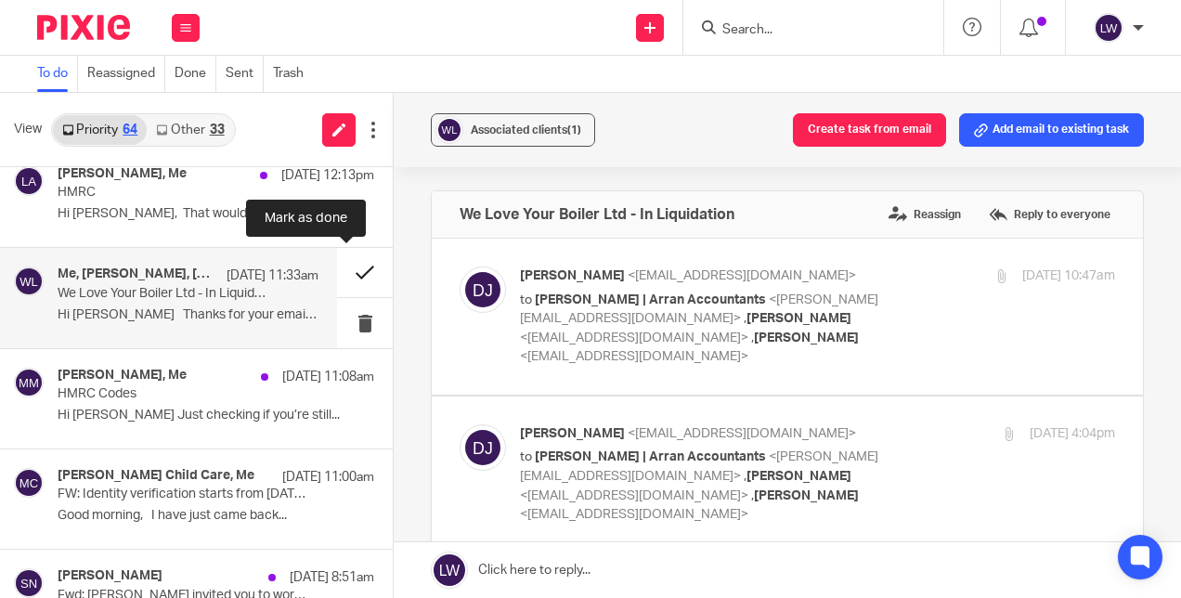
click at [345, 274] on button at bounding box center [365, 272] width 56 height 49
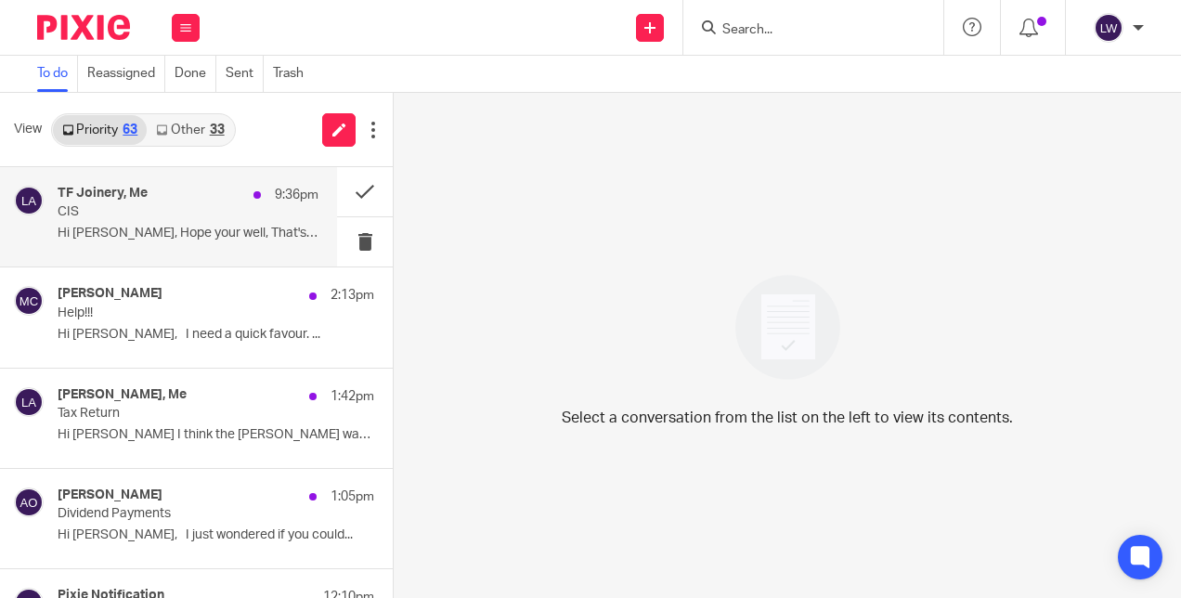
click at [149, 230] on p "Hi Lorna, Hope your well, That's great..." at bounding box center [188, 234] width 261 height 16
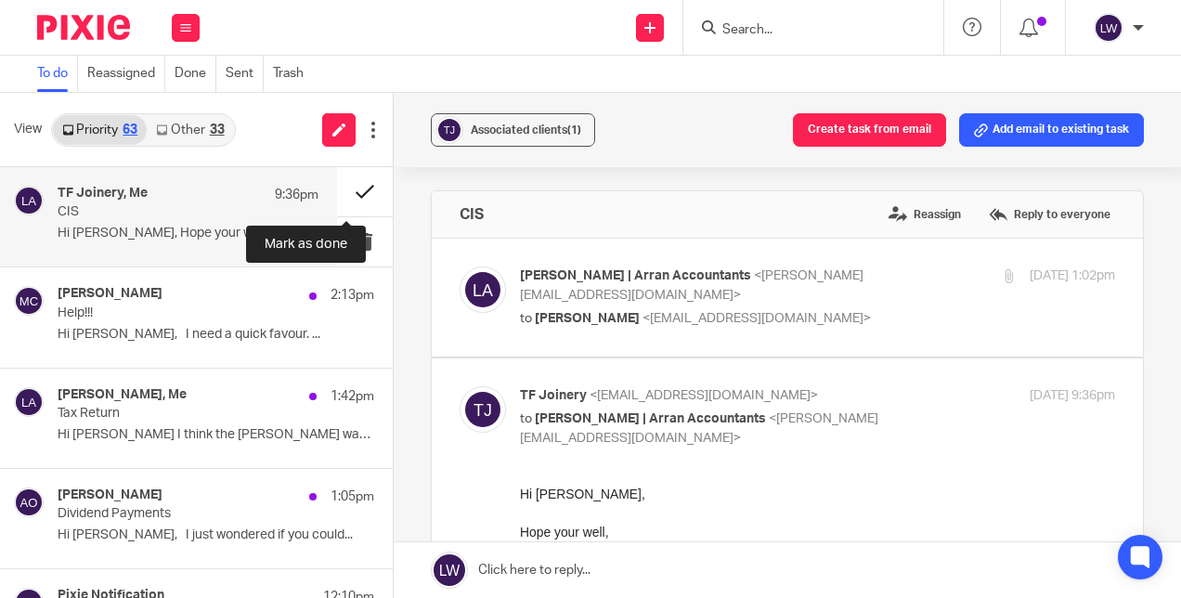
click at [342, 191] on button at bounding box center [365, 191] width 56 height 49
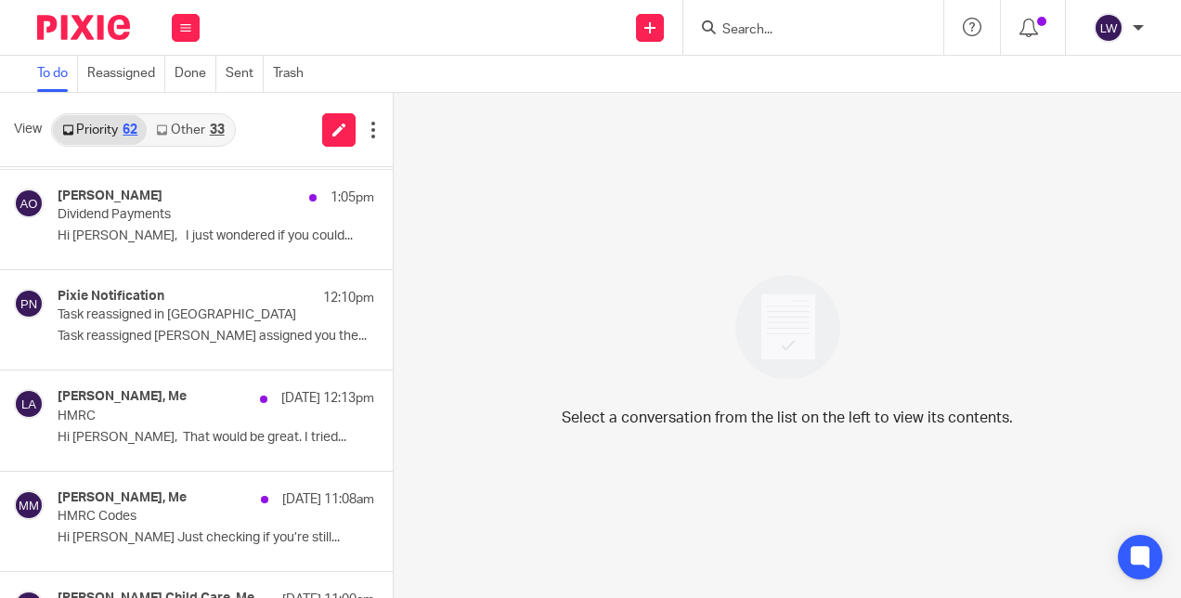
scroll to position [230, 0]
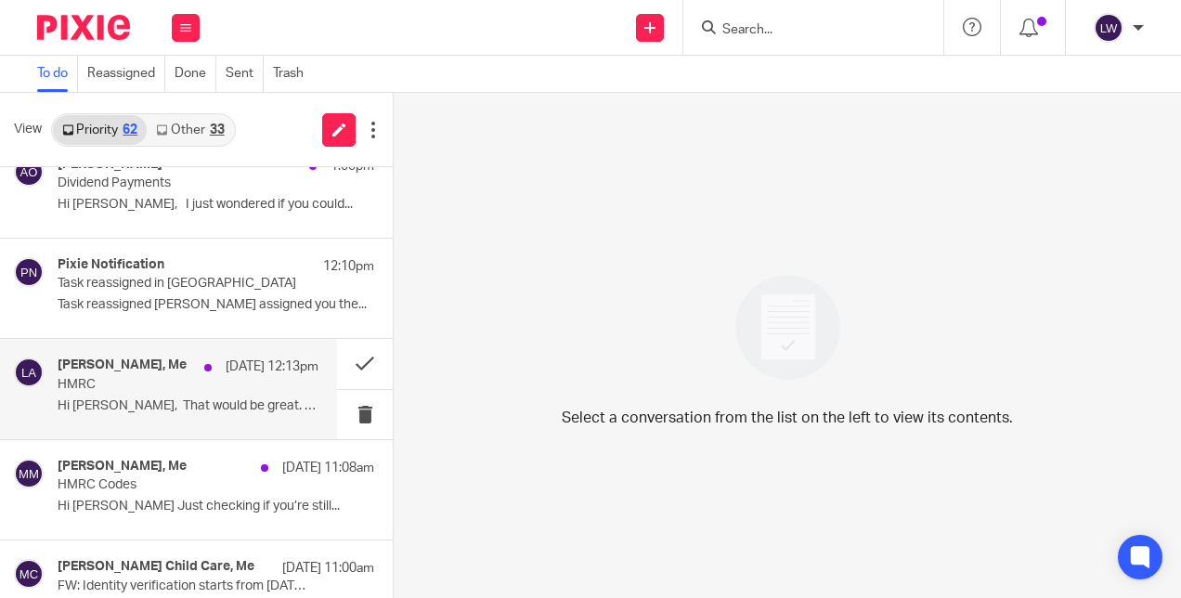
click at [106, 391] on p "HMRC" at bounding box center [162, 385] width 209 height 16
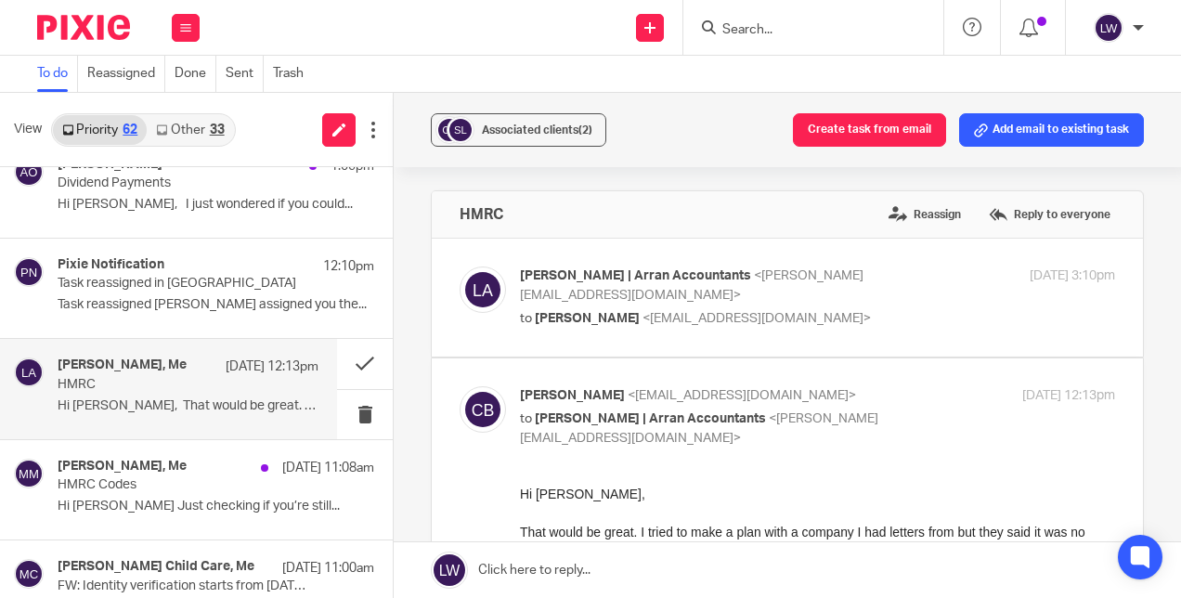
scroll to position [0, 0]
click at [504, 106] on div "Associated clients (2) Create task from email Add email to existing task" at bounding box center [788, 130] width 788 height 74
click at [494, 128] on span "Associated clients (2)" at bounding box center [537, 129] width 111 height 11
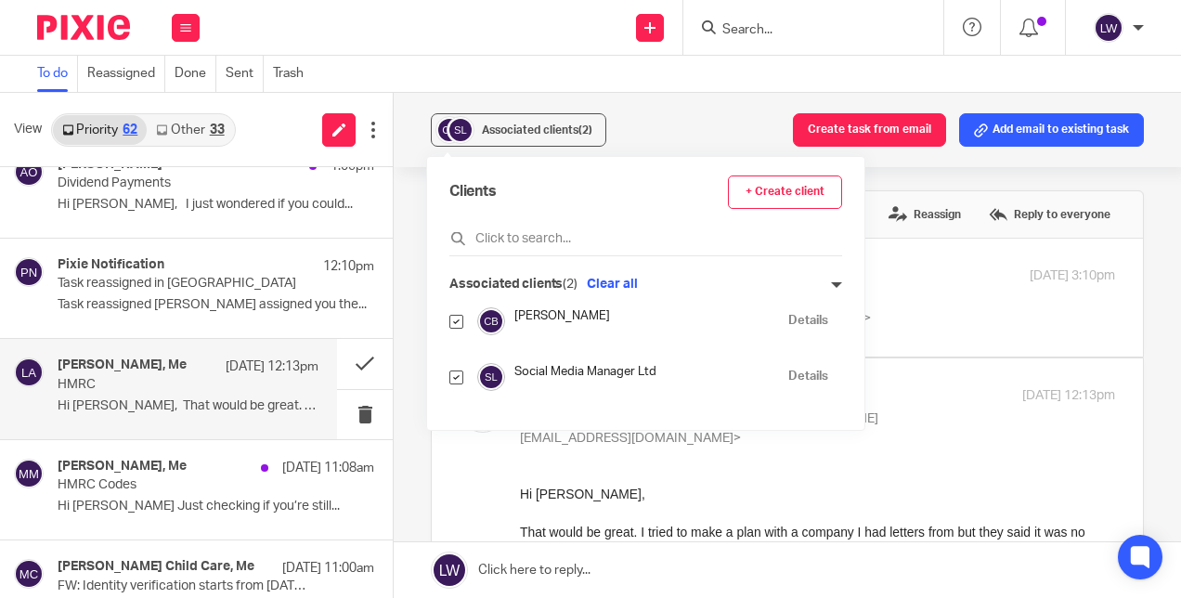
click at [458, 319] on input "checkbox" at bounding box center [457, 322] width 14 height 14
checkbox input "false"
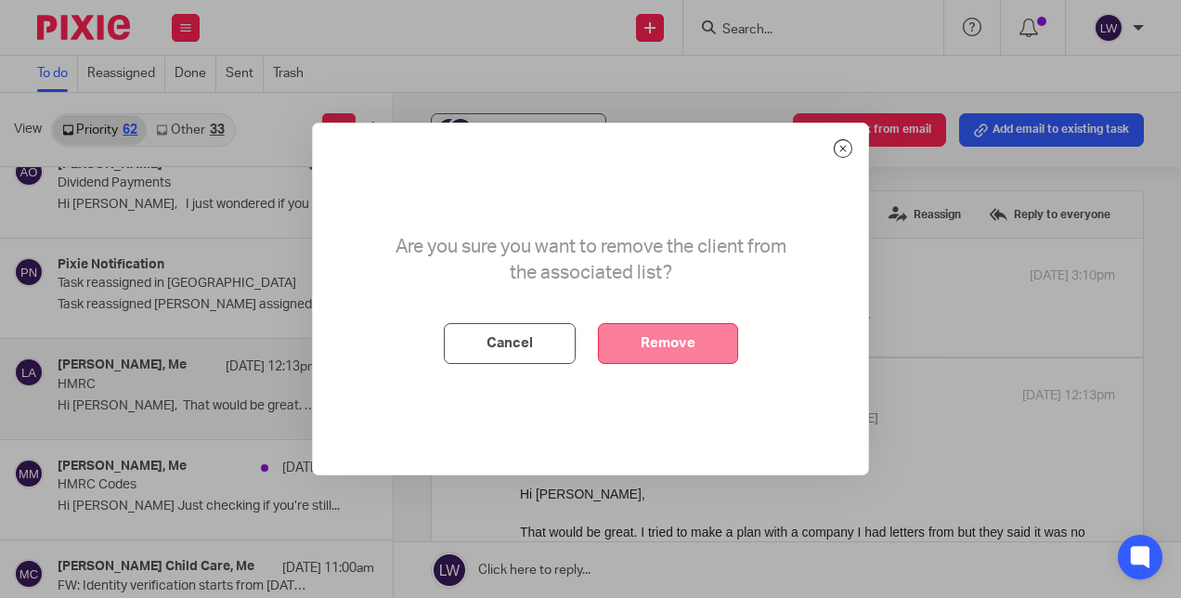
click at [678, 330] on button "Remove" at bounding box center [668, 343] width 140 height 41
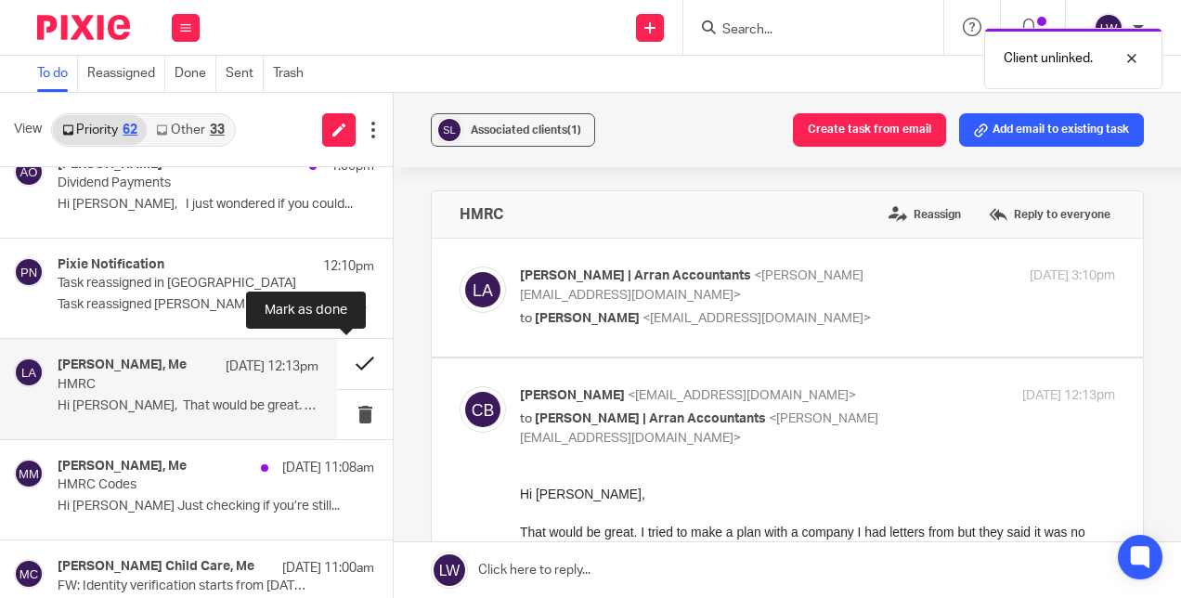
click at [342, 360] on button at bounding box center [365, 363] width 56 height 49
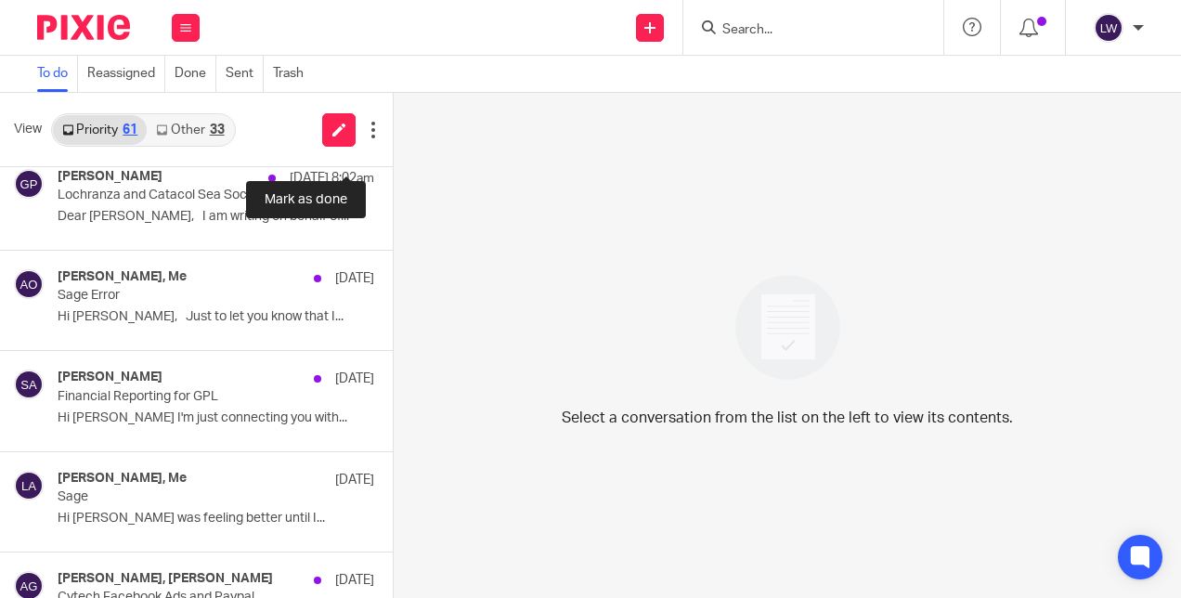
scroll to position [721, 0]
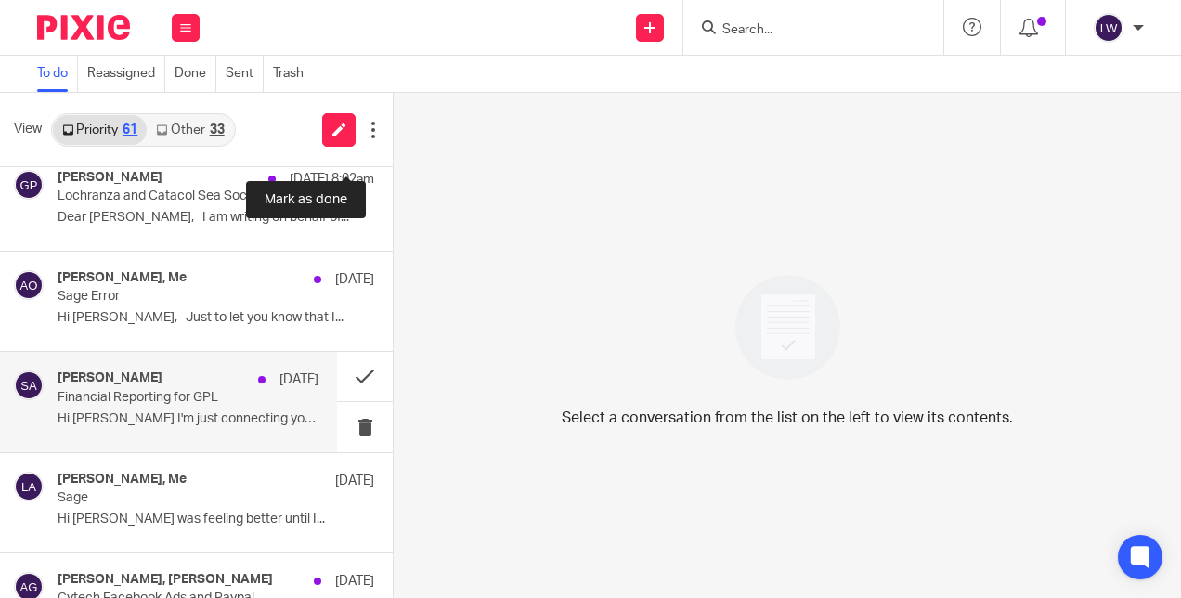
click at [58, 418] on p "Hi [PERSON_NAME] I'm just connecting you with..." at bounding box center [188, 419] width 261 height 16
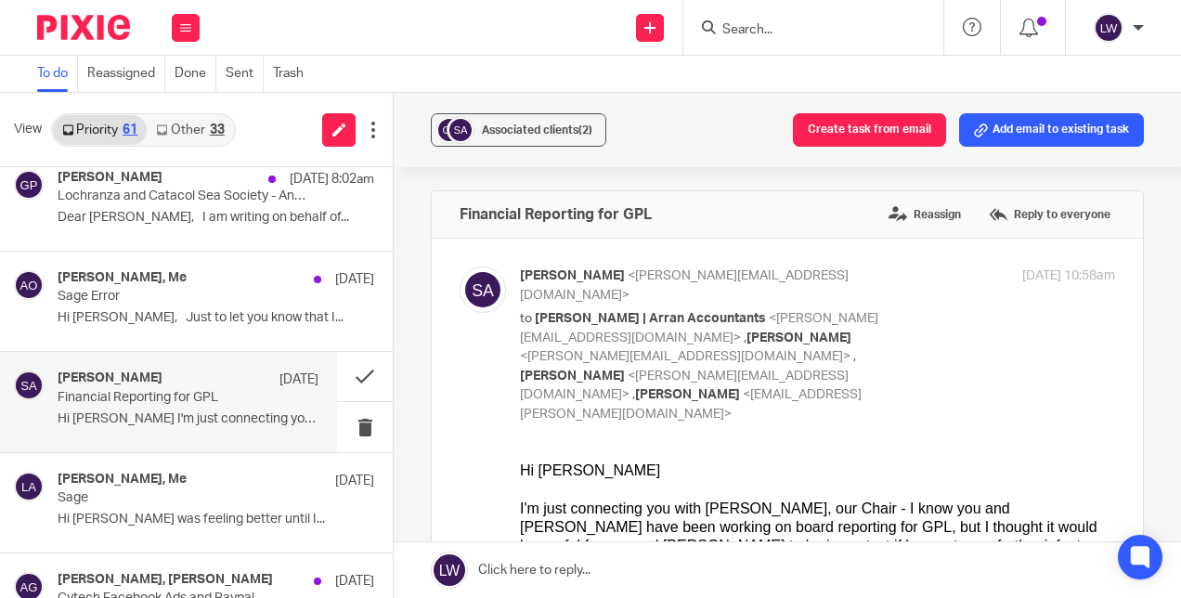
scroll to position [0, 0]
click at [496, 126] on span "Associated clients (2)" at bounding box center [537, 129] width 111 height 11
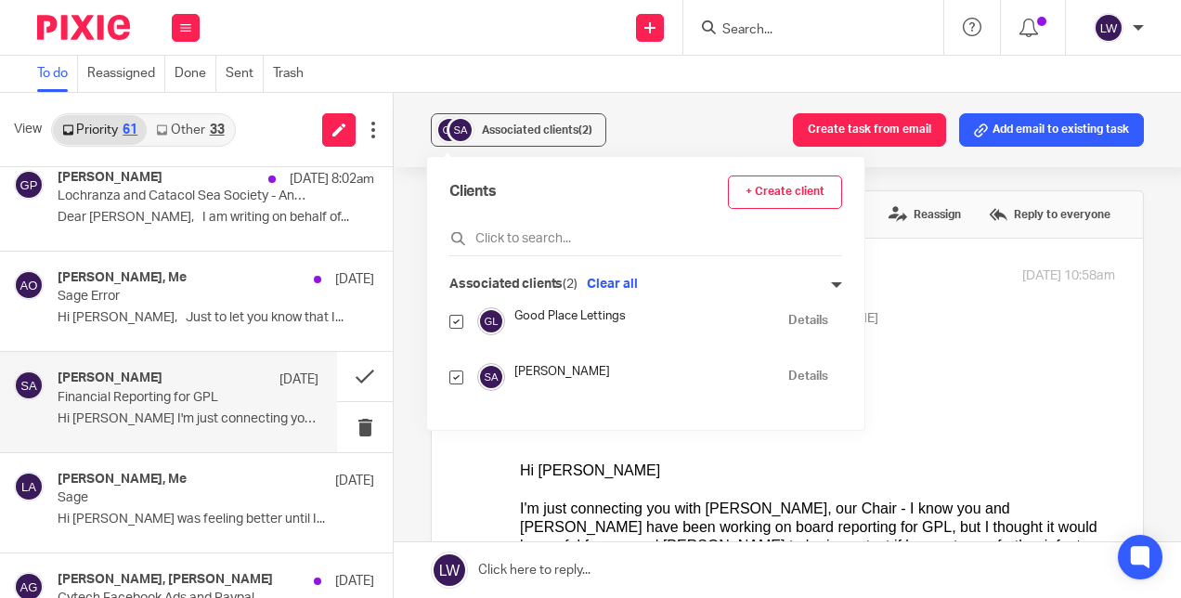
click at [455, 380] on input "checkbox" at bounding box center [457, 378] width 14 height 14
checkbox input "false"
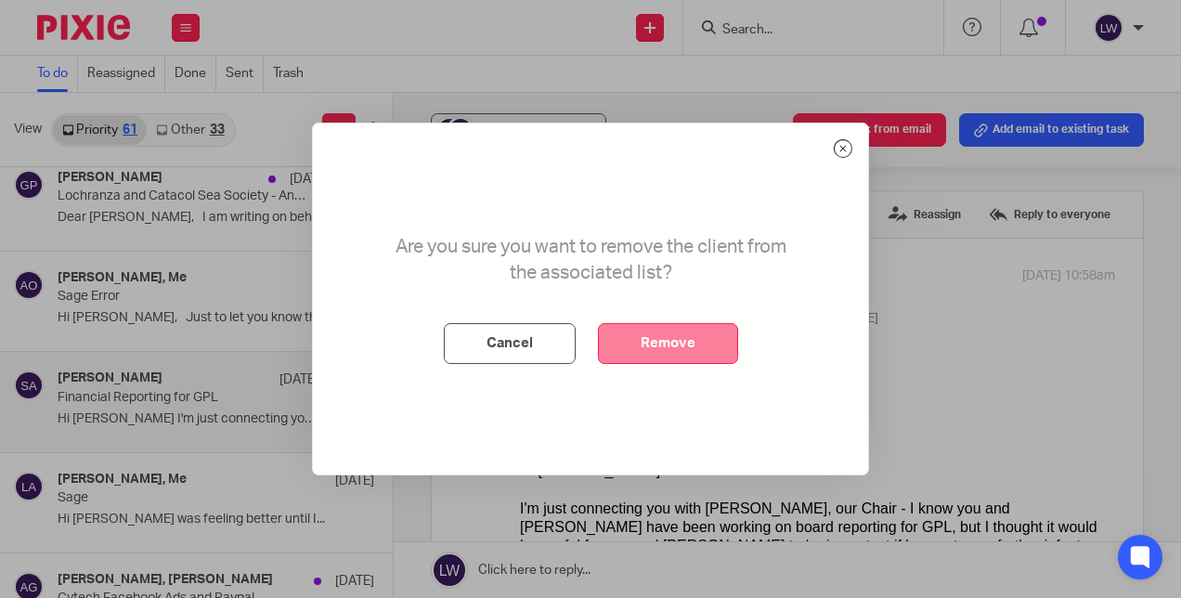
click at [689, 343] on button "Remove" at bounding box center [668, 343] width 140 height 41
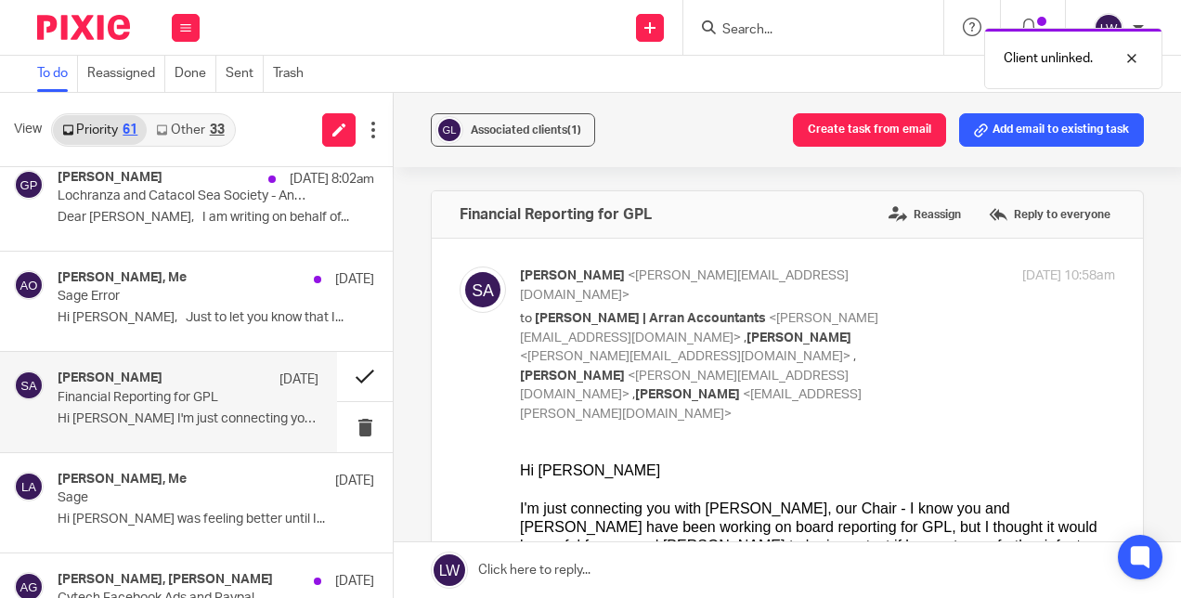
click at [357, 381] on button at bounding box center [365, 376] width 56 height 49
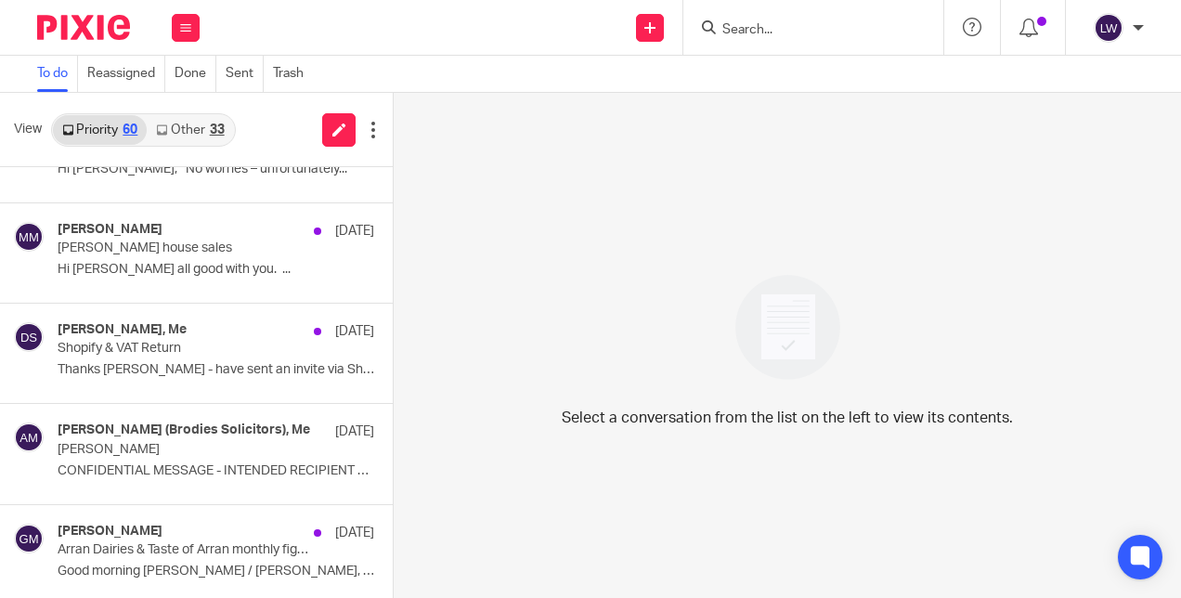
scroll to position [1272, 0]
